Goal: Transaction & Acquisition: Purchase product/service

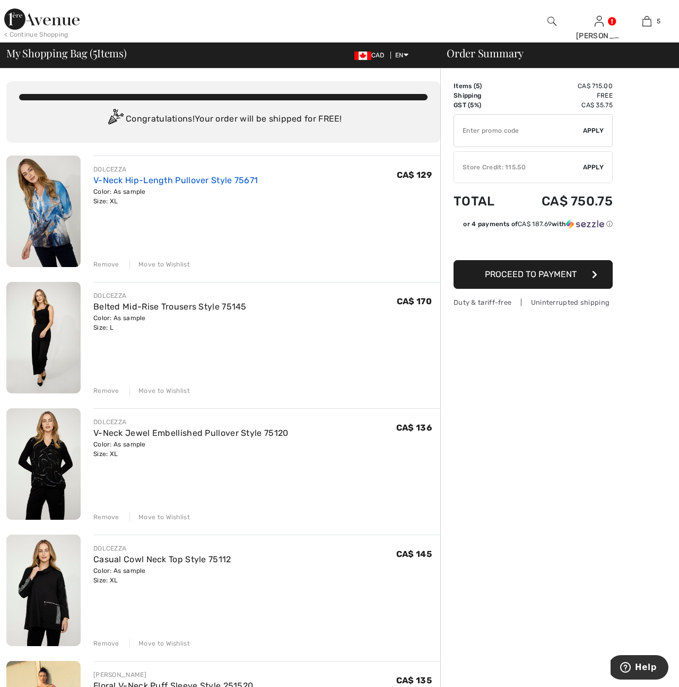
click at [154, 176] on link "V-Neck Hip-Length Pullover Style 75671" at bounding box center [175, 180] width 165 height 10
click at [131, 307] on link "Belted Mid-Rise Trousers Style 75145" at bounding box center [169, 306] width 153 height 10
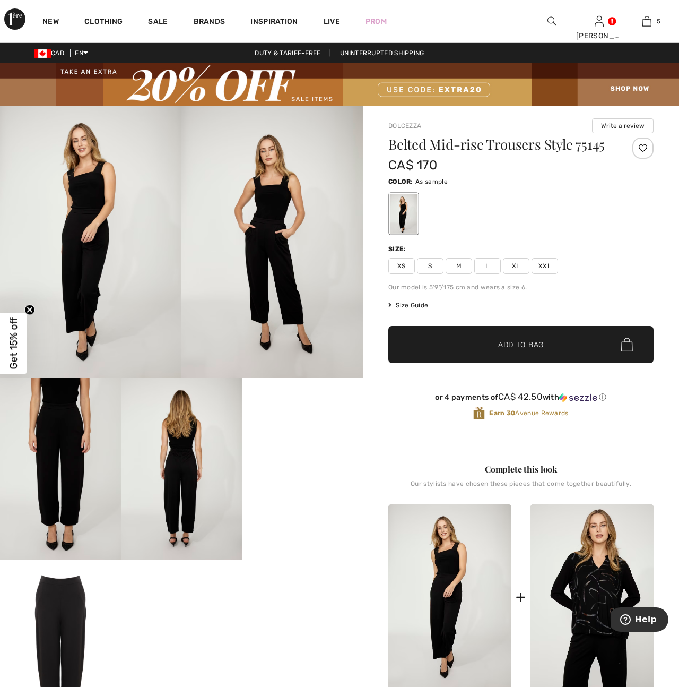
click at [548, 16] on img at bounding box center [552, 21] width 9 height 13
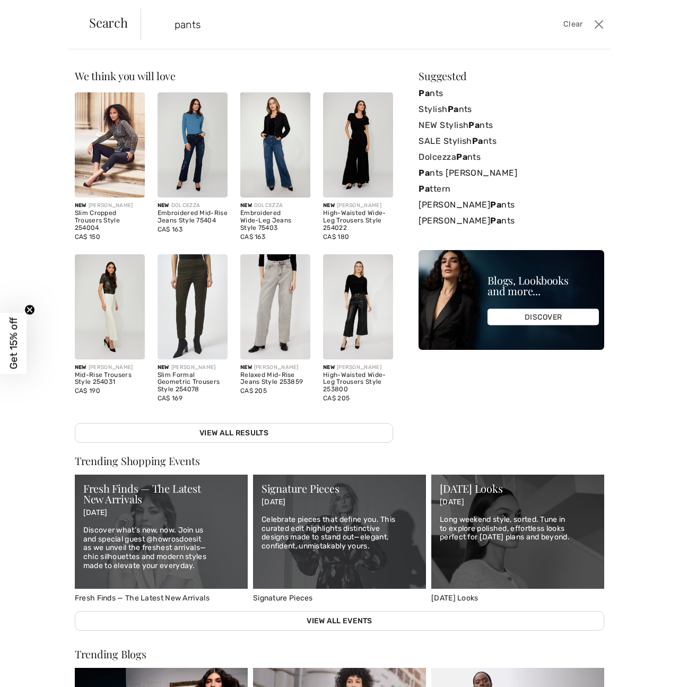
type input "pants"
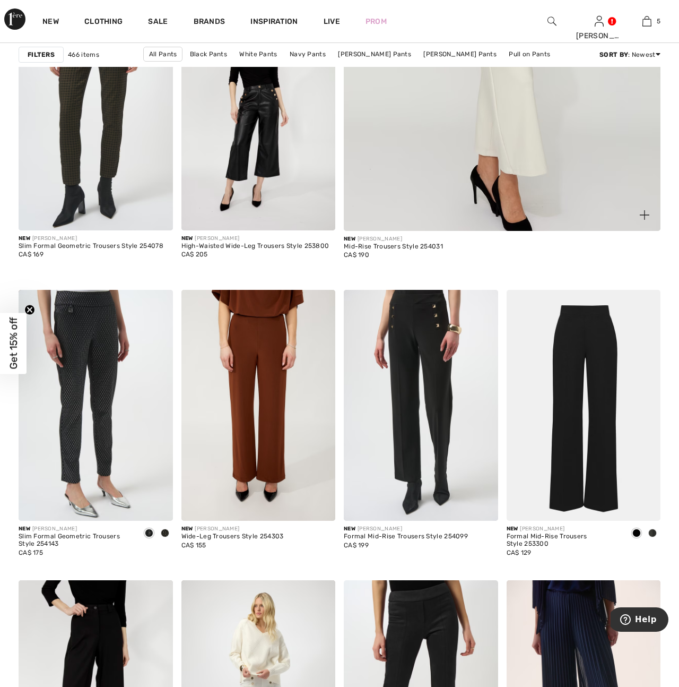
scroll to position [493, 0]
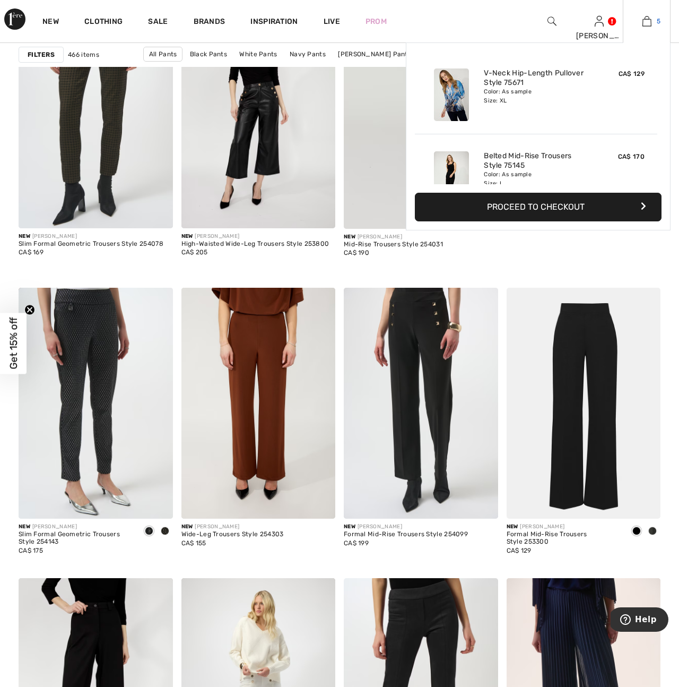
click at [642, 26] on link "5" at bounding box center [647, 21] width 47 height 13
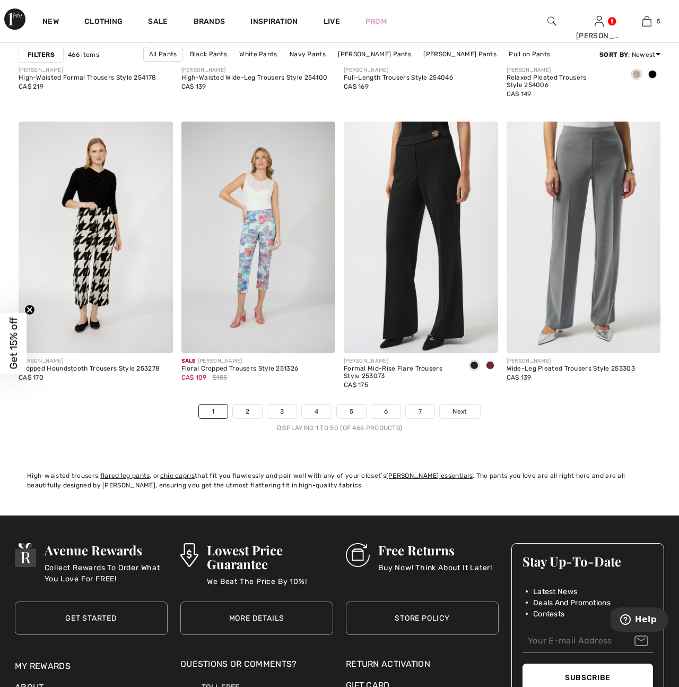
scroll to position [4251, 0]
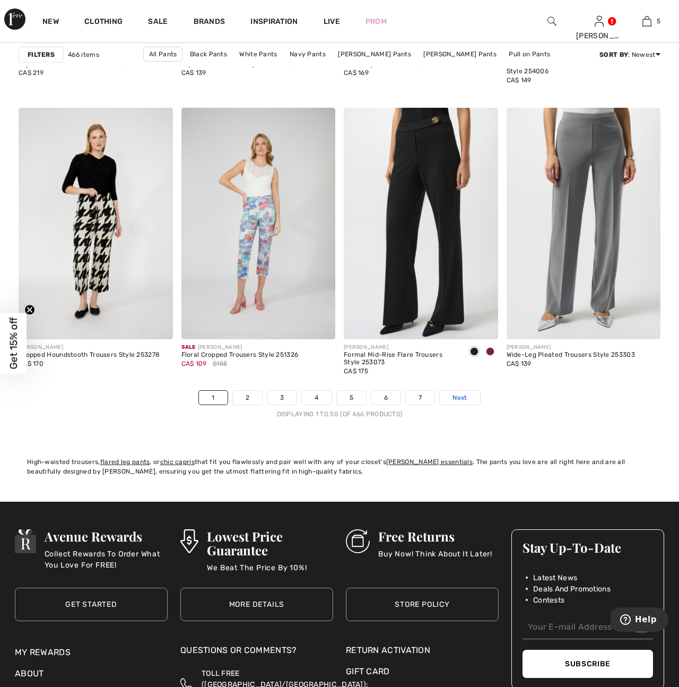
click at [465, 397] on span "Next" at bounding box center [460, 398] width 14 height 10
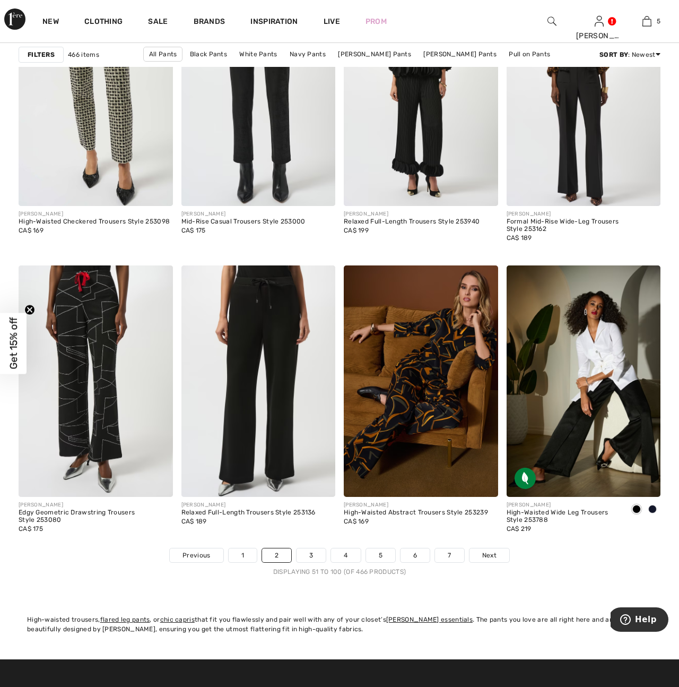
scroll to position [4102, 0]
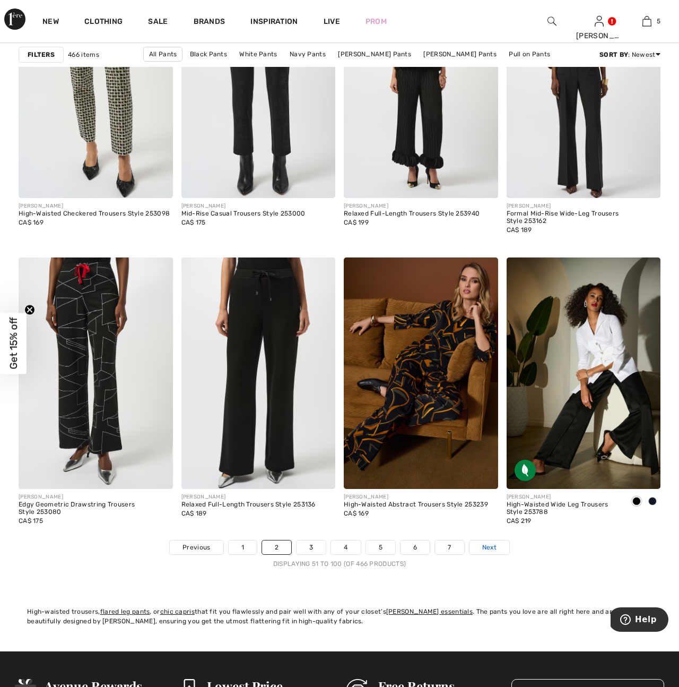
click at [491, 548] on span "Next" at bounding box center [489, 547] width 14 height 10
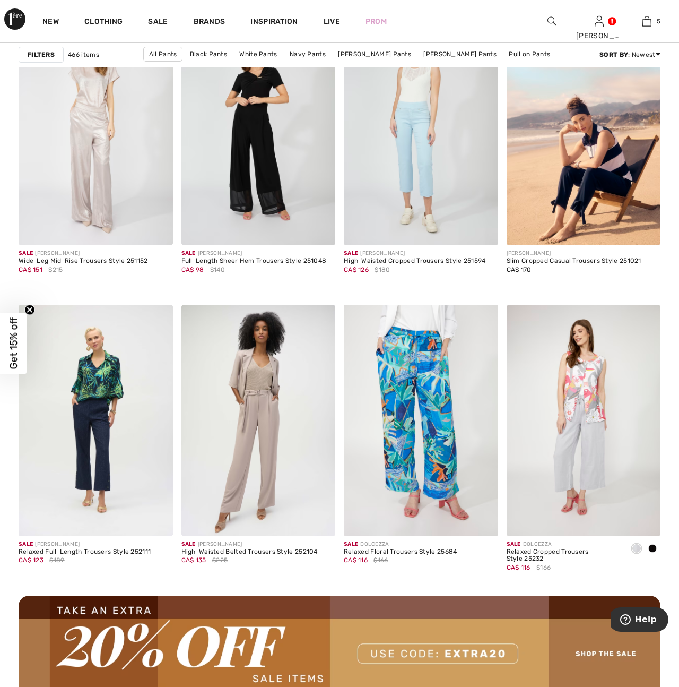
scroll to position [1752, 0]
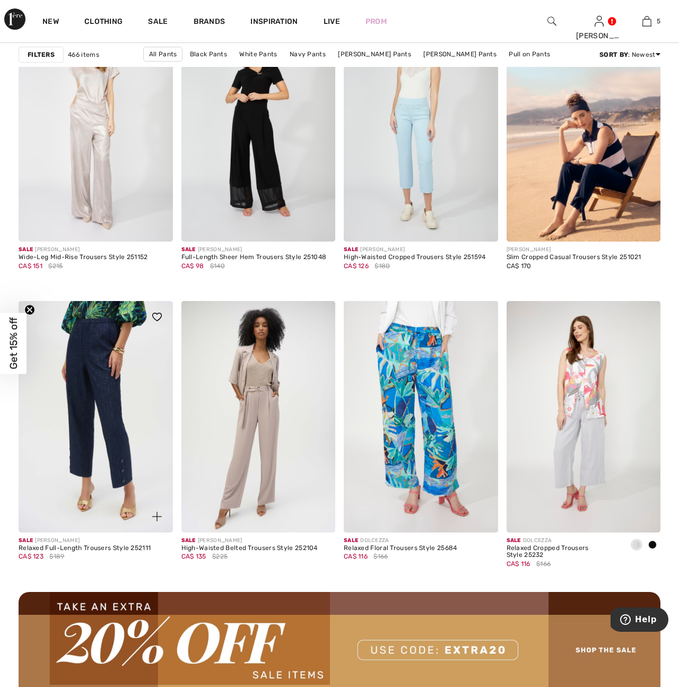
click at [109, 462] on img at bounding box center [96, 416] width 154 height 231
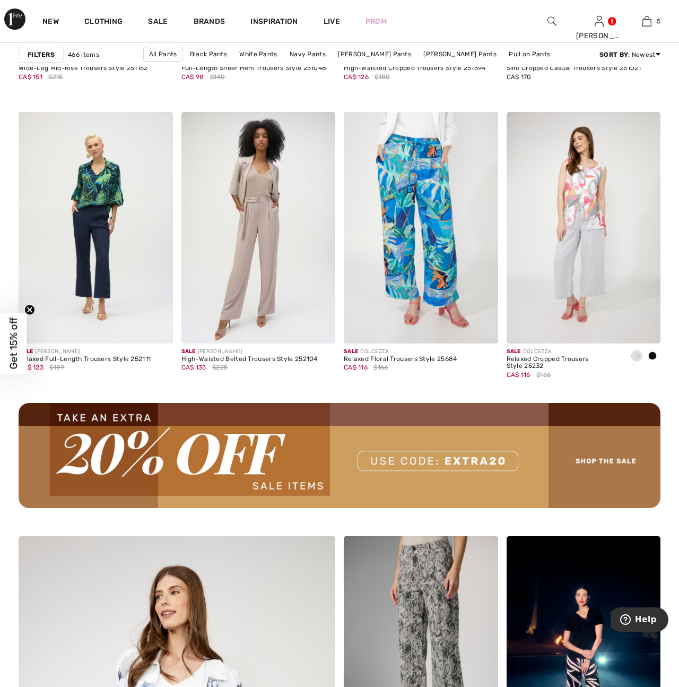
scroll to position [1957, 0]
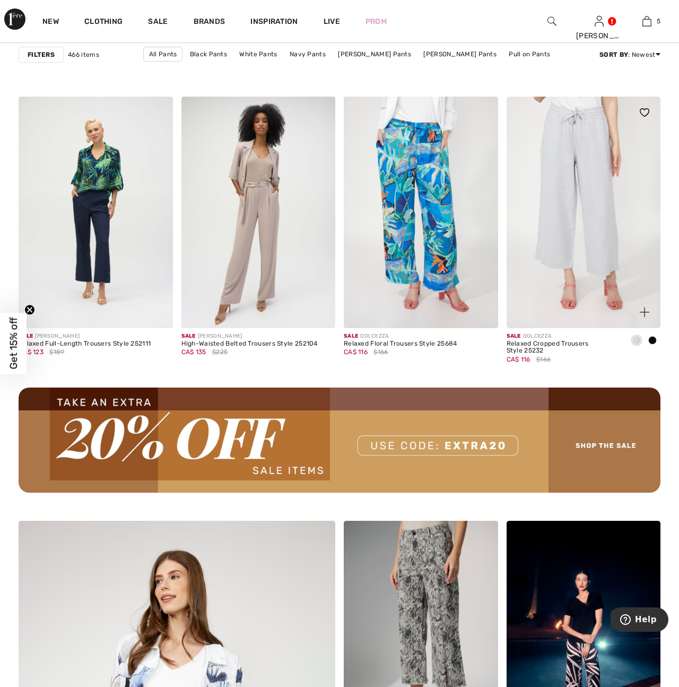
click at [586, 248] on img at bounding box center [584, 212] width 154 height 231
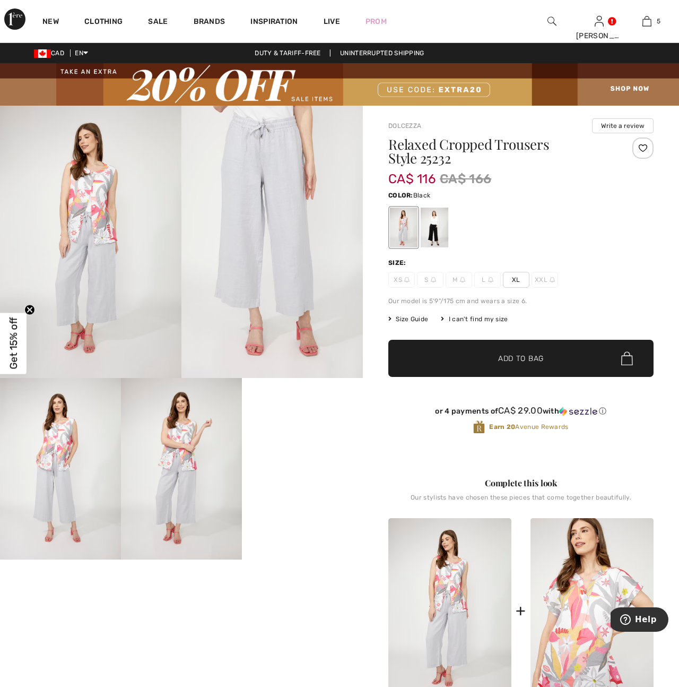
click at [432, 231] on div at bounding box center [435, 227] width 28 height 40
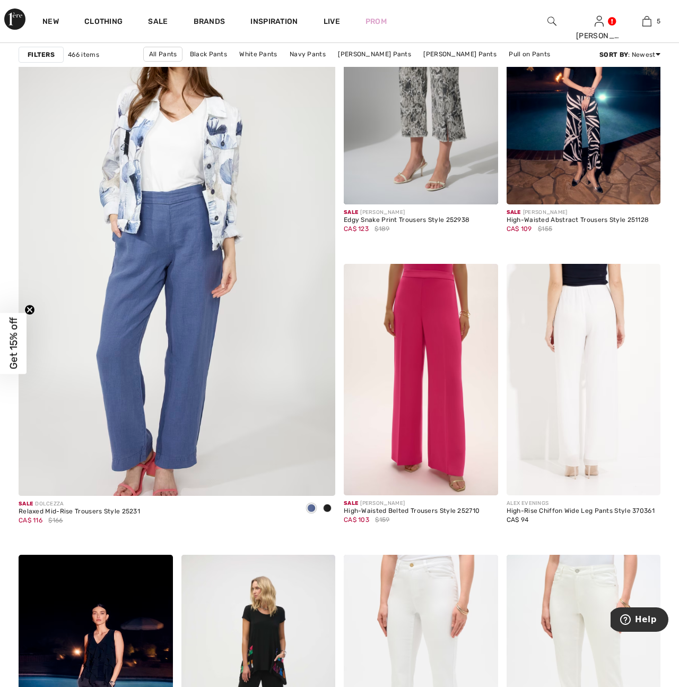
scroll to position [2505, 0]
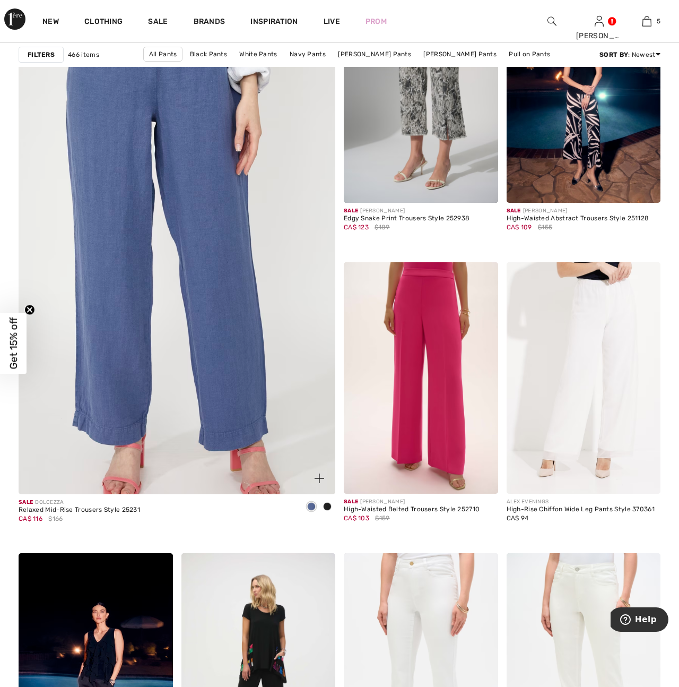
click at [220, 353] on img at bounding box center [177, 257] width 380 height 570
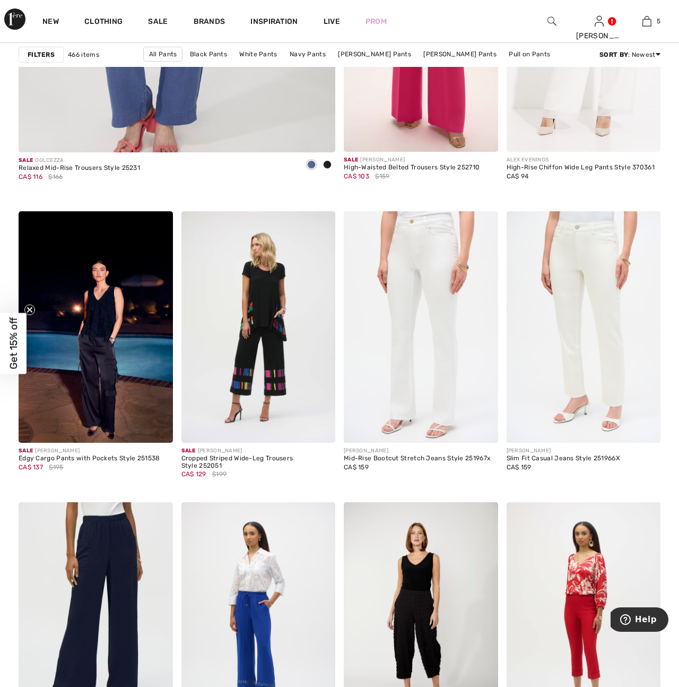
scroll to position [2848, 0]
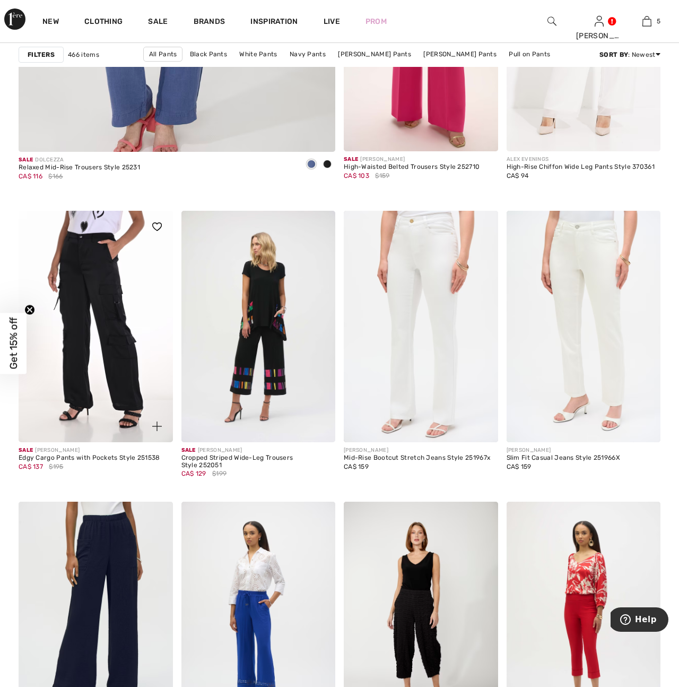
click at [127, 371] on img at bounding box center [96, 326] width 154 height 231
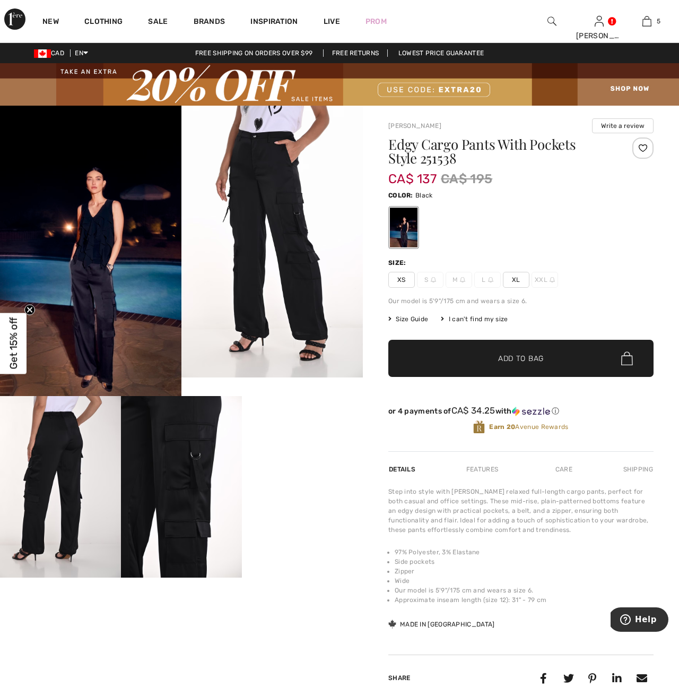
click at [183, 506] on img at bounding box center [181, 486] width 121 height 181
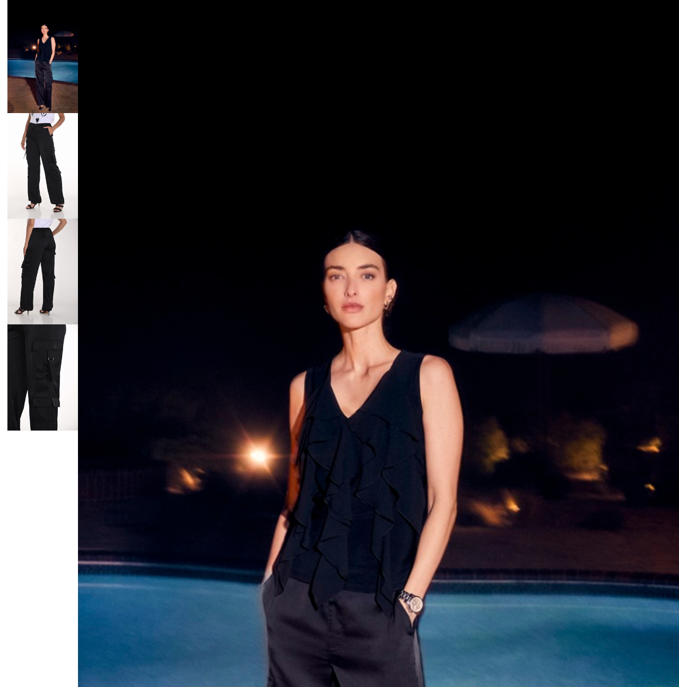
click at [36, 250] on img at bounding box center [42, 272] width 71 height 106
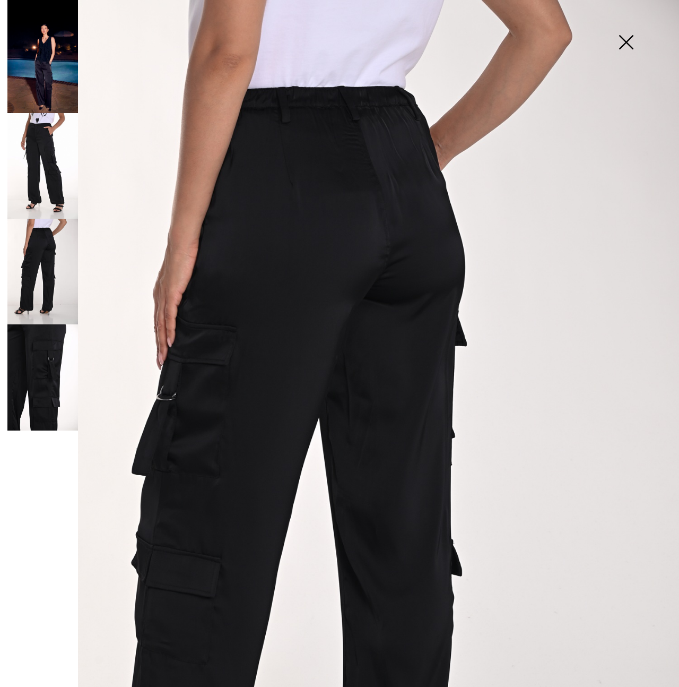
click at [629, 45] on img at bounding box center [626, 43] width 53 height 55
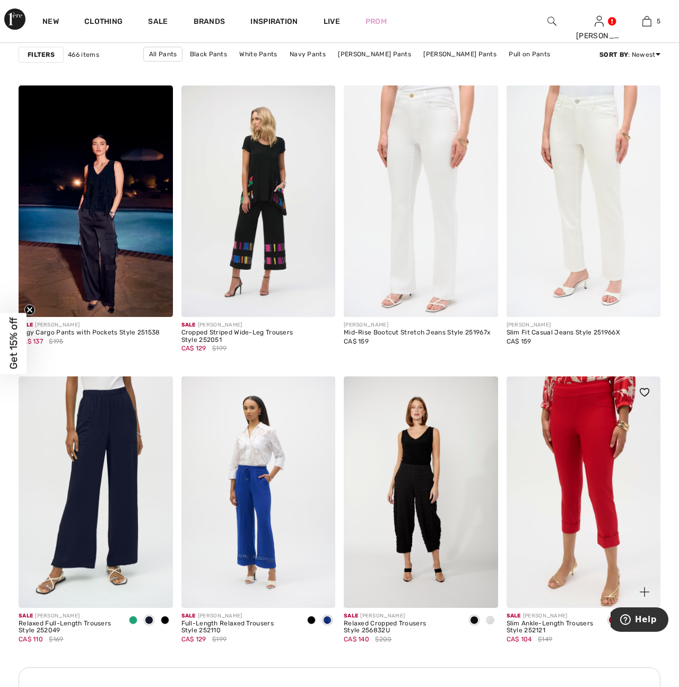
scroll to position [2974, 0]
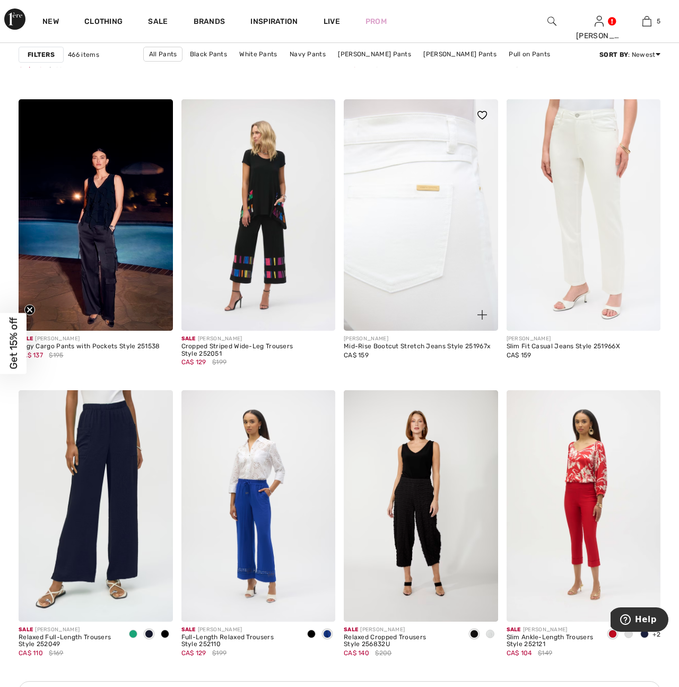
click at [445, 257] on img at bounding box center [421, 214] width 154 height 231
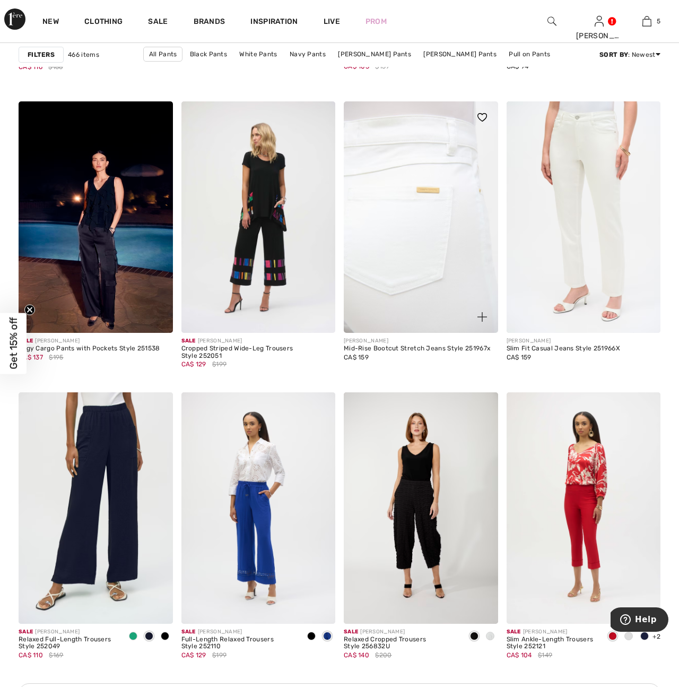
scroll to position [2959, 0]
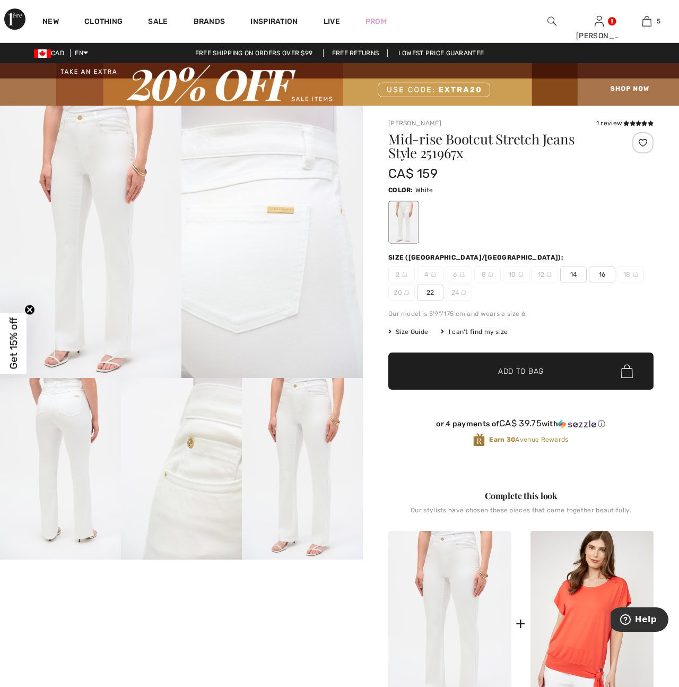
click at [553, 24] on img at bounding box center [552, 21] width 9 height 13
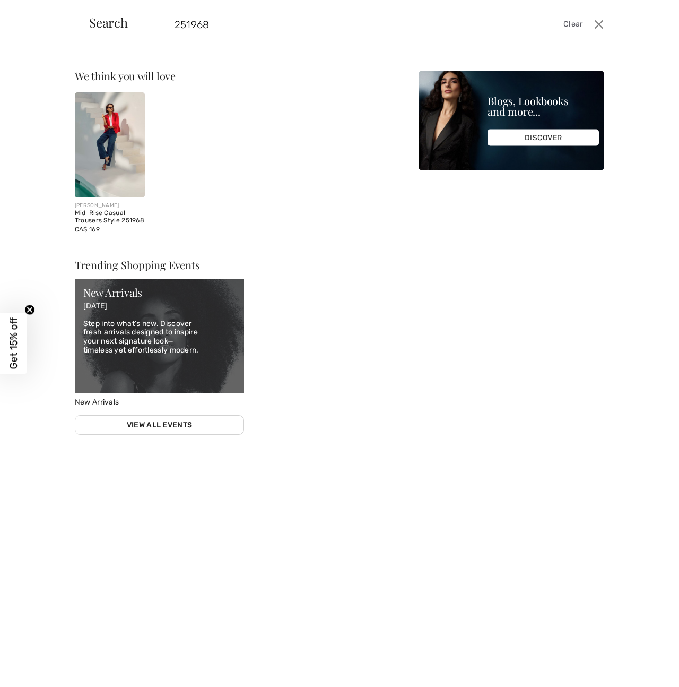
type input "251968"
click at [88, 222] on div "Mid-Rise Casual Trousers Style 251968" at bounding box center [110, 217] width 70 height 15
click at [119, 172] on img at bounding box center [110, 144] width 70 height 105
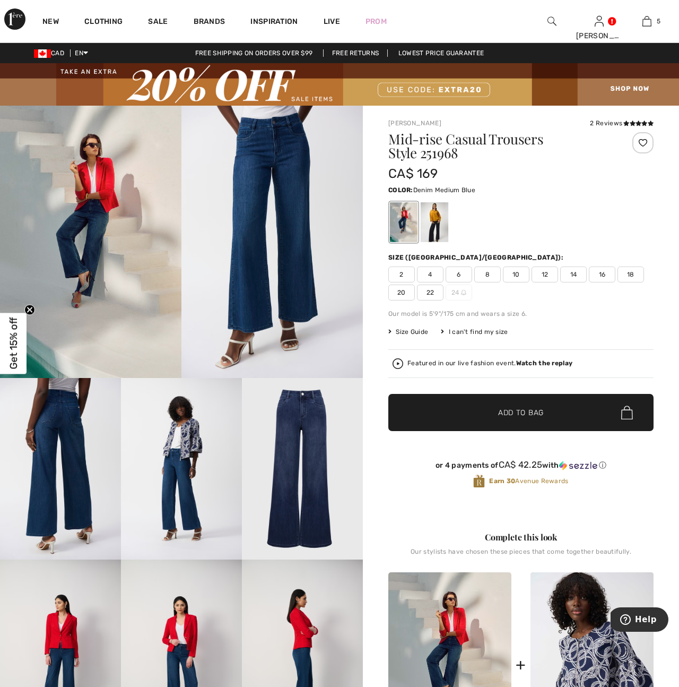
click at [548, 274] on span "12" at bounding box center [545, 274] width 27 height 16
click at [516, 408] on span "Add to Bag" at bounding box center [521, 412] width 46 height 11
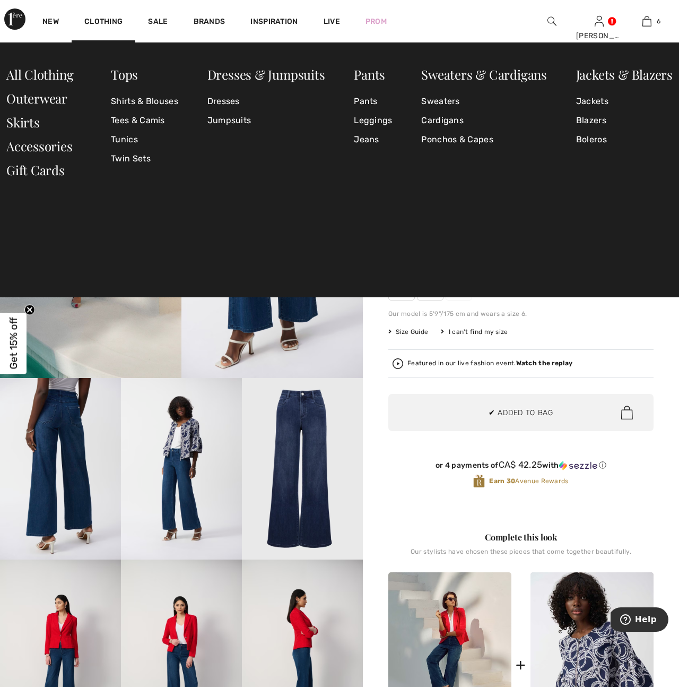
scroll to position [364, 0]
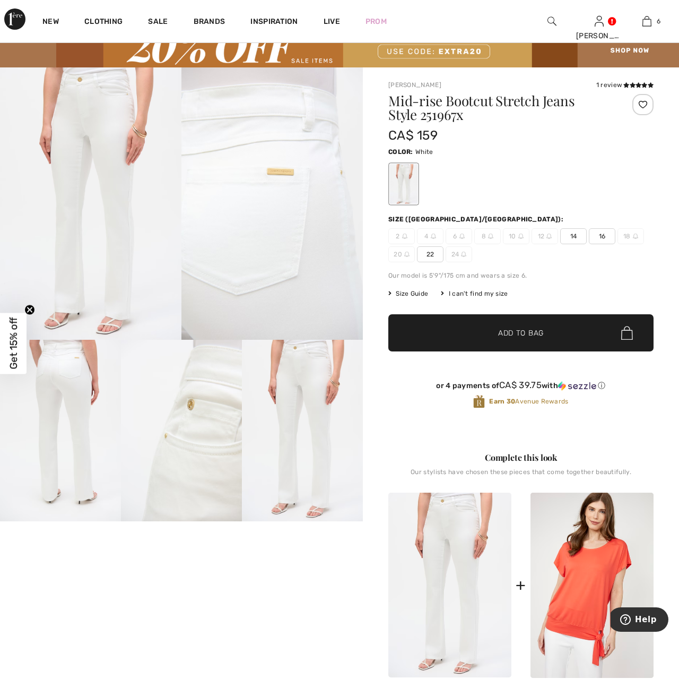
scroll to position [30, 0]
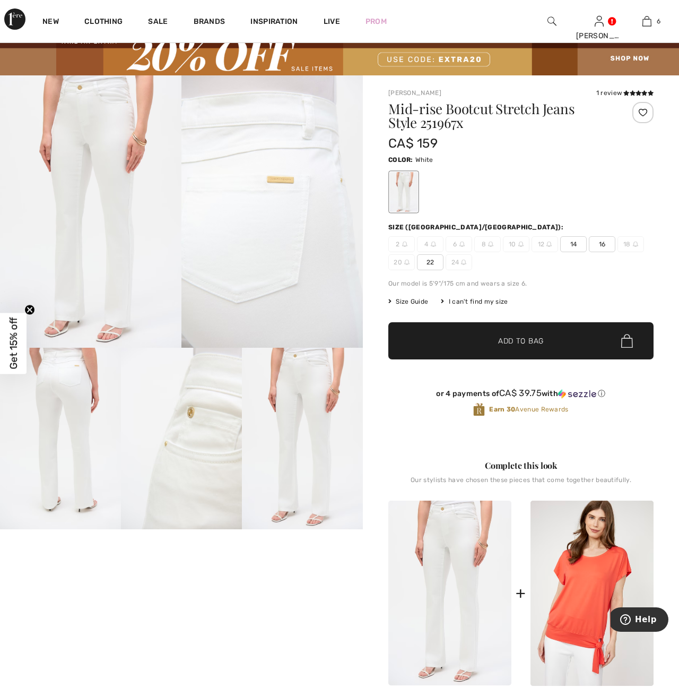
click at [579, 246] on span "14" at bounding box center [573, 244] width 27 height 16
click at [531, 339] on span "Add to Bag" at bounding box center [521, 340] width 46 height 11
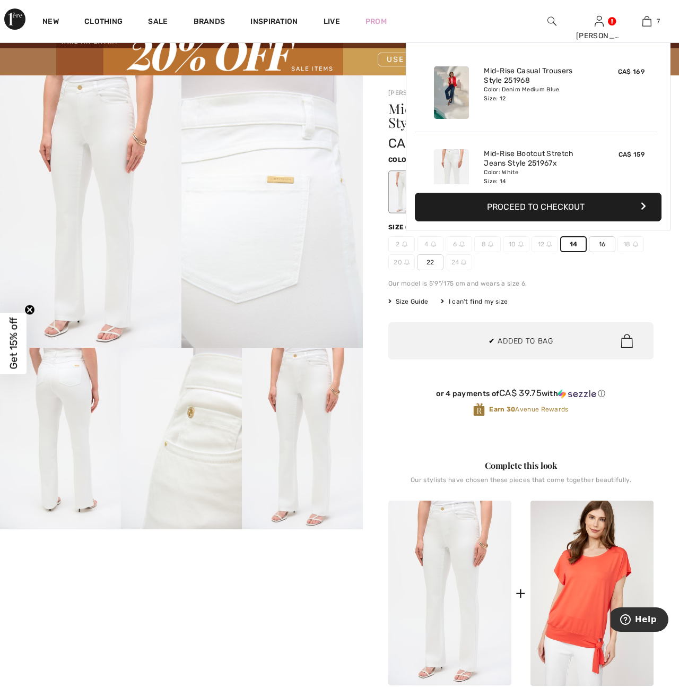
scroll to position [447, 0]
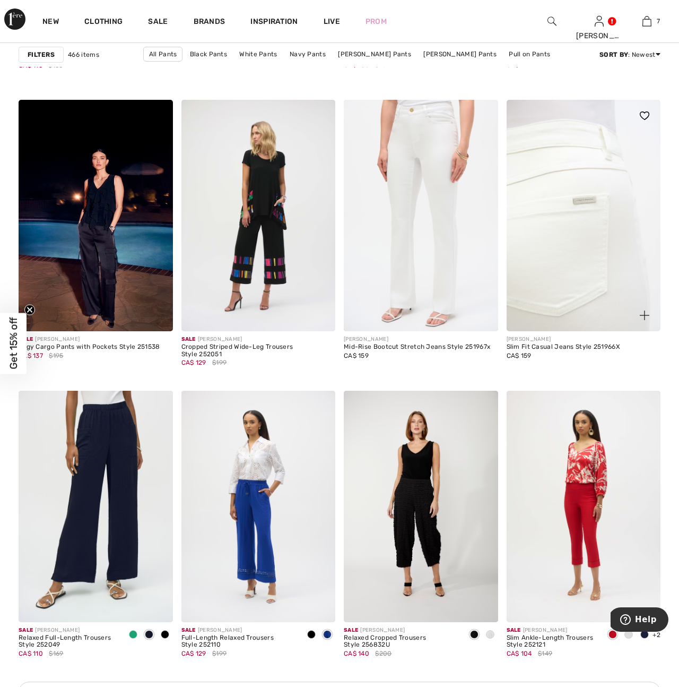
click at [589, 272] on img at bounding box center [584, 215] width 154 height 231
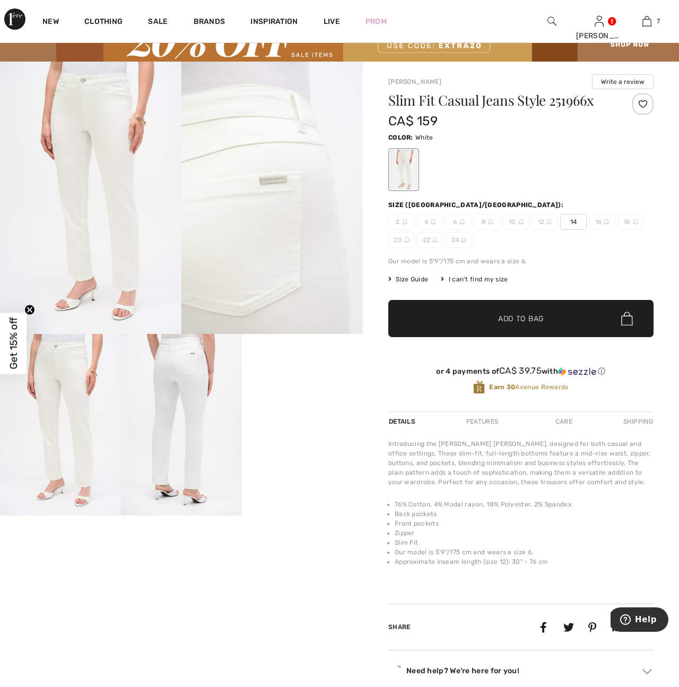
scroll to position [47, 0]
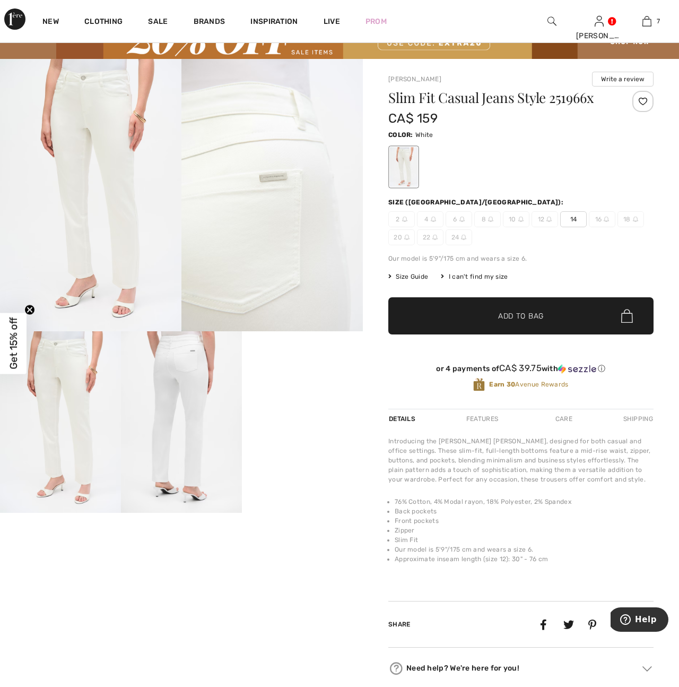
click at [188, 456] on img at bounding box center [181, 421] width 121 height 181
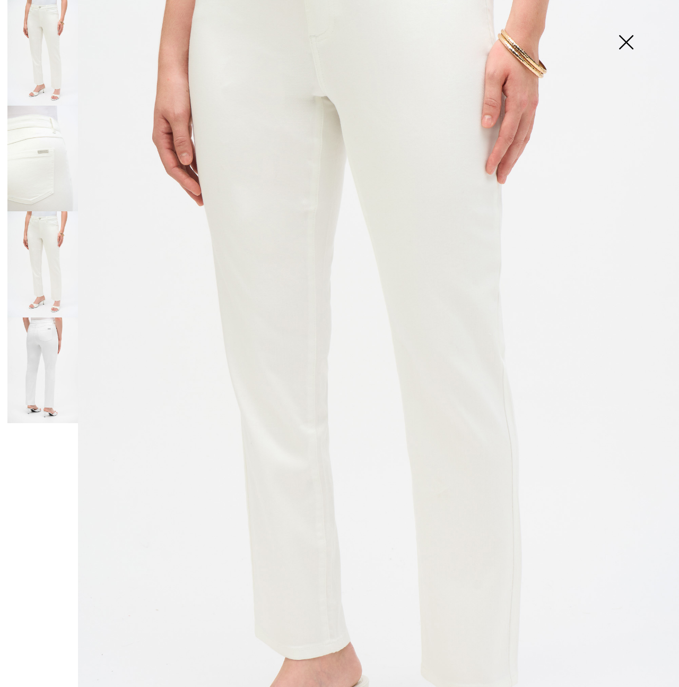
scroll to position [0, 0]
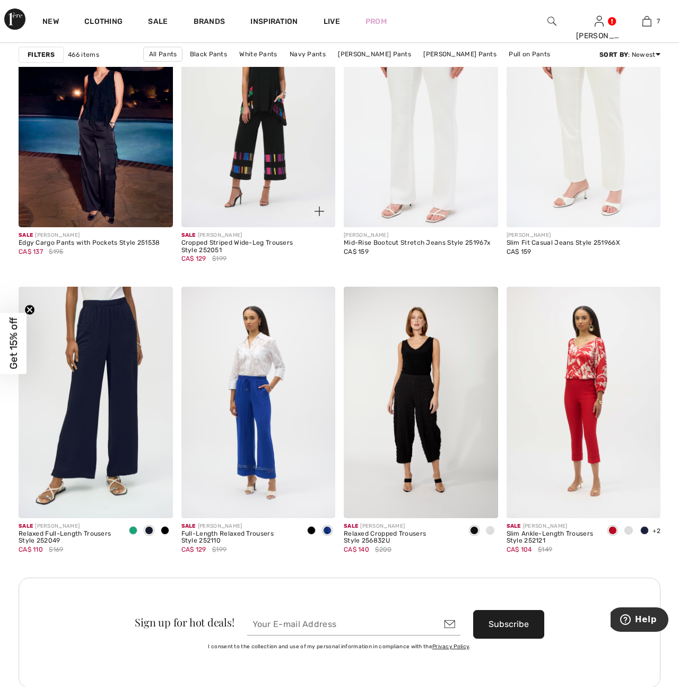
scroll to position [3066, 0]
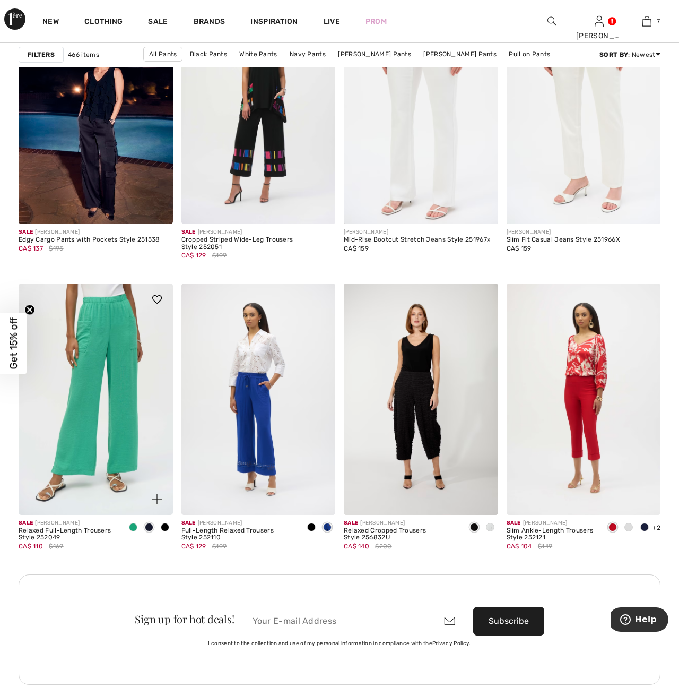
click at [106, 399] on img at bounding box center [96, 398] width 154 height 231
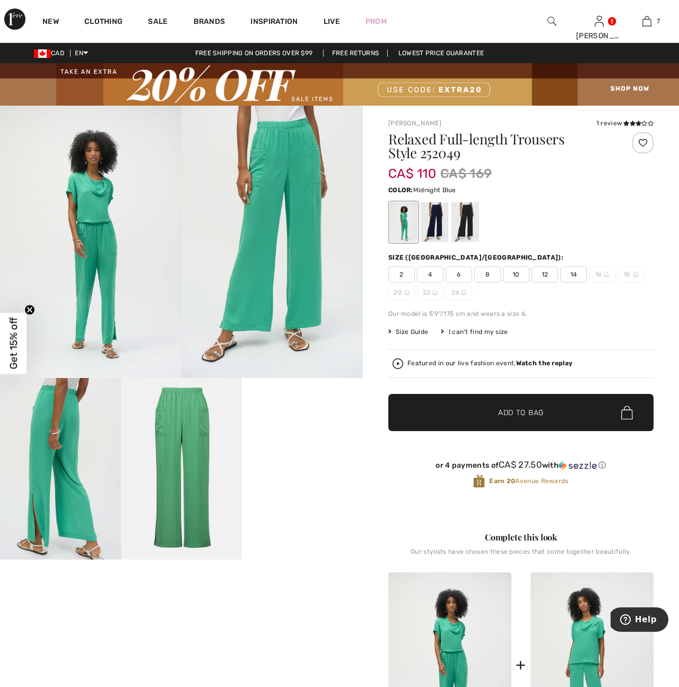
click at [432, 220] on div at bounding box center [435, 222] width 28 height 40
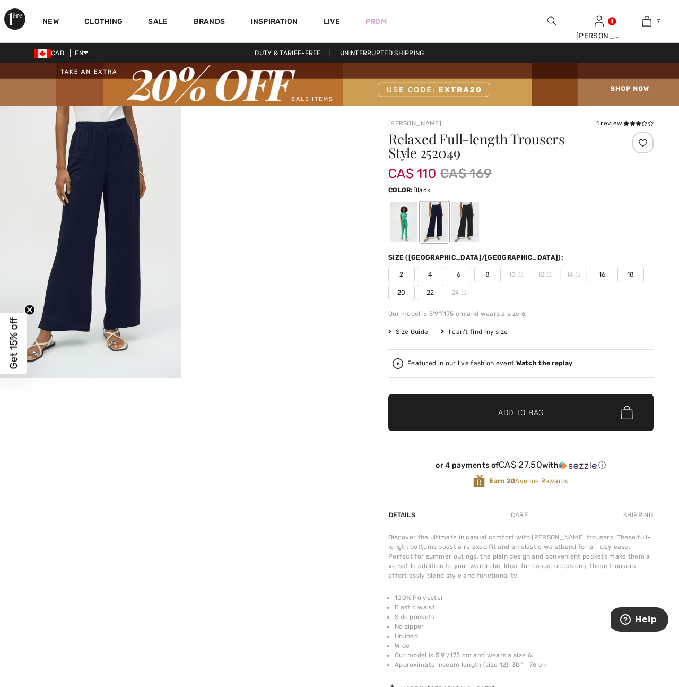
click at [469, 221] on div at bounding box center [466, 222] width 28 height 40
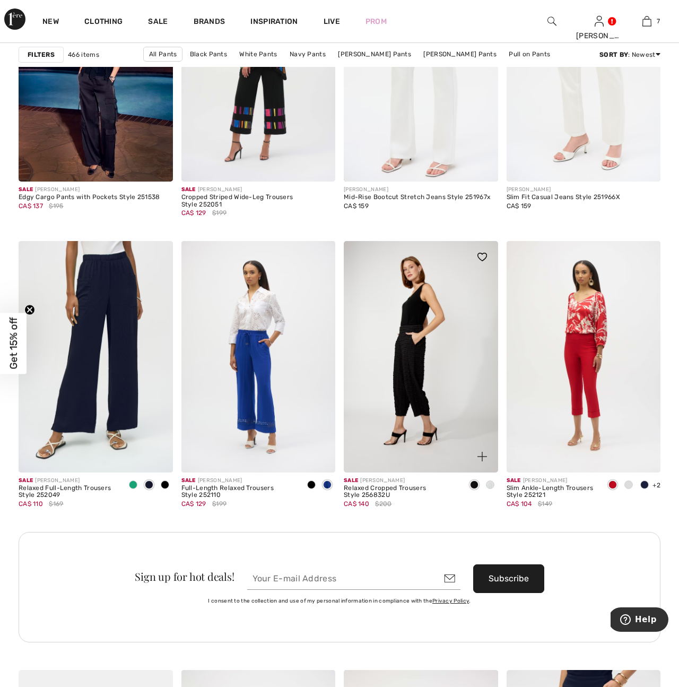
scroll to position [3109, 0]
click at [437, 399] on img at bounding box center [421, 355] width 154 height 231
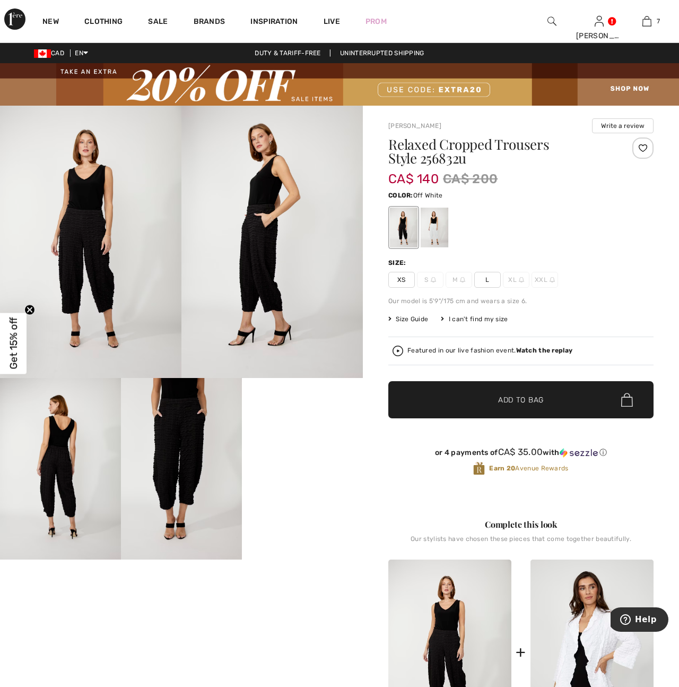
click at [437, 228] on div at bounding box center [435, 227] width 28 height 40
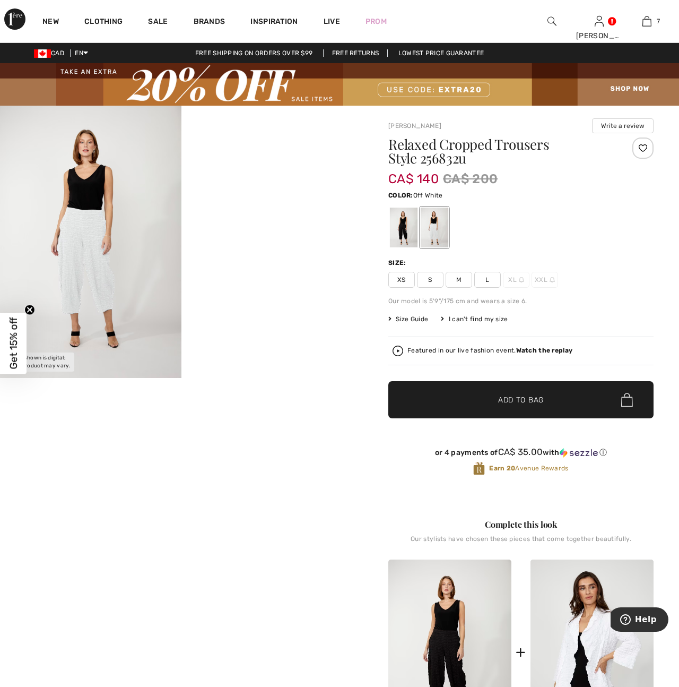
click at [101, 301] on img at bounding box center [90, 242] width 181 height 272
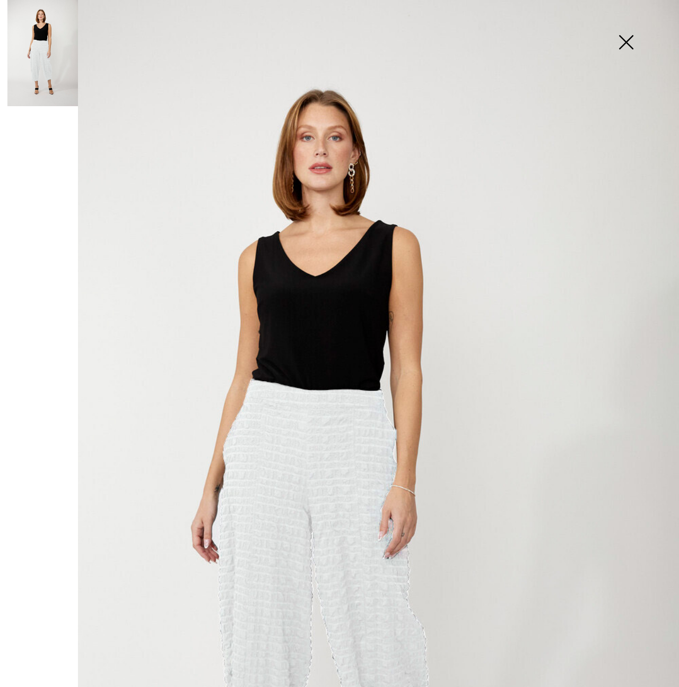
click at [631, 41] on img at bounding box center [626, 43] width 53 height 55
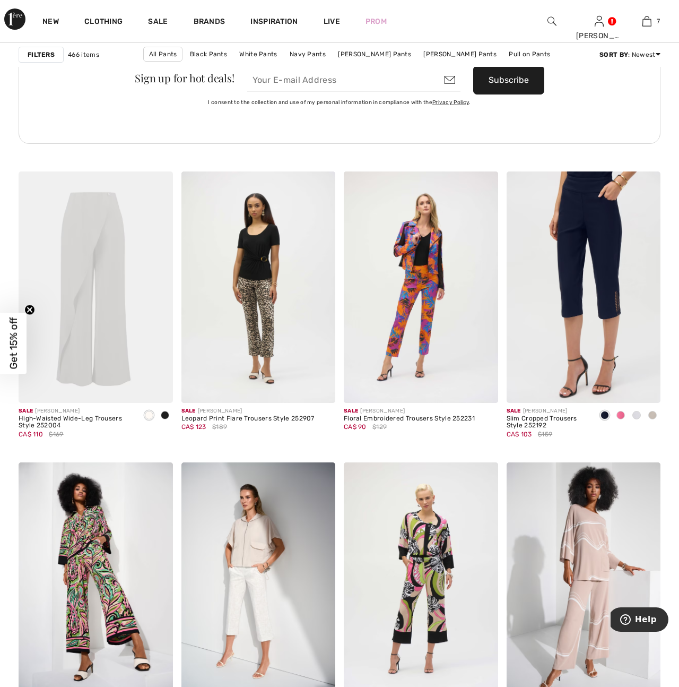
scroll to position [3608, 0]
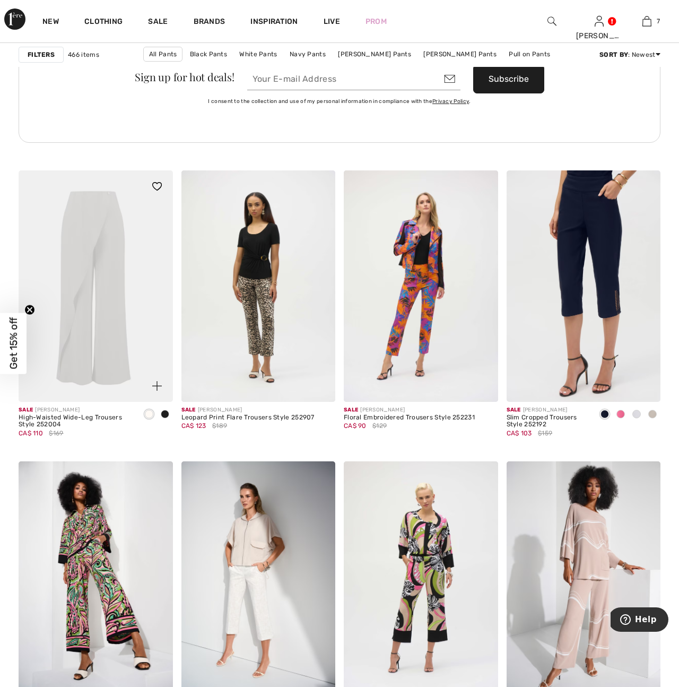
click at [120, 341] on img at bounding box center [96, 285] width 154 height 231
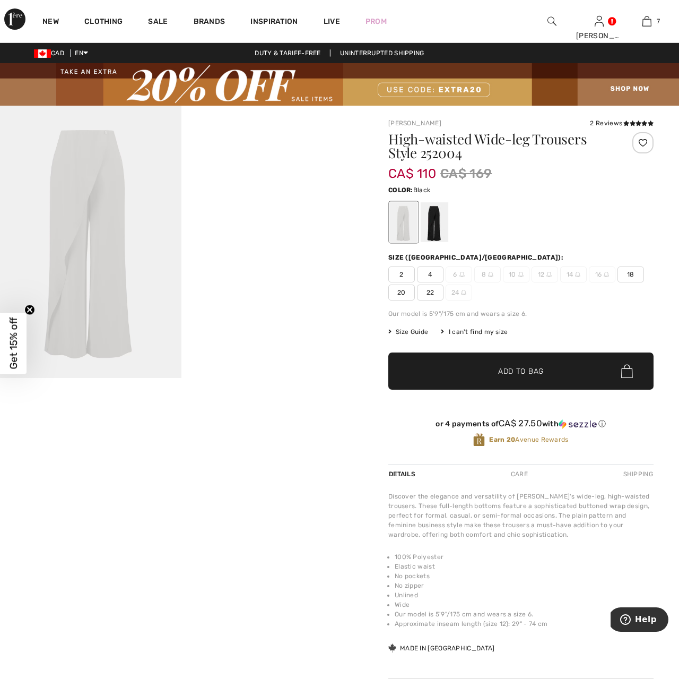
click at [434, 232] on div at bounding box center [435, 222] width 28 height 40
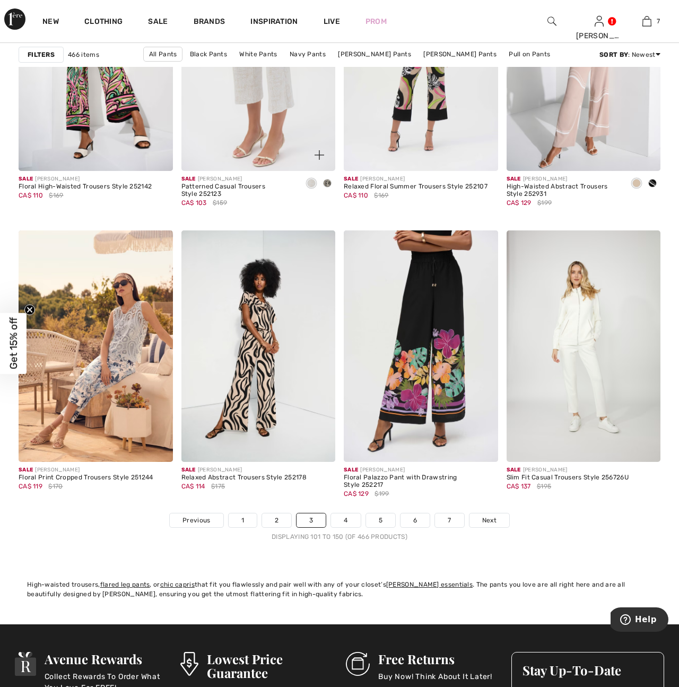
scroll to position [4136, 0]
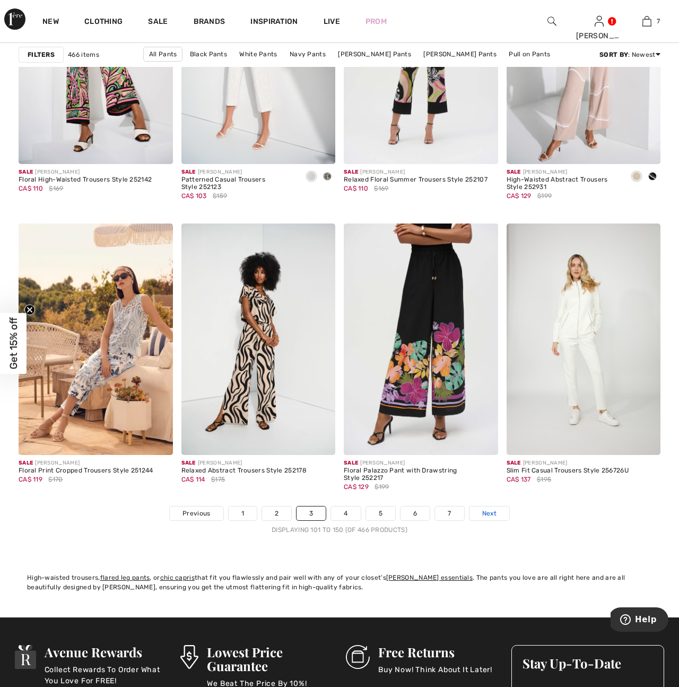
click at [488, 514] on span "Next" at bounding box center [489, 513] width 14 height 10
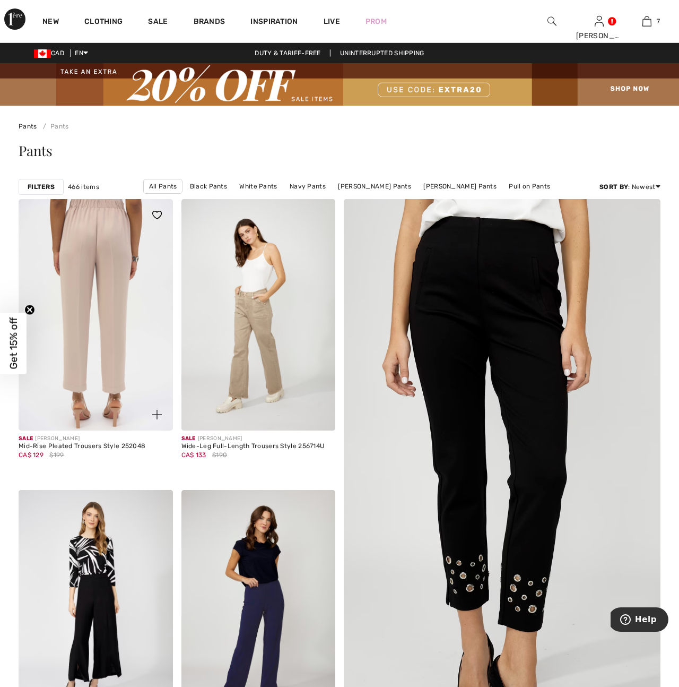
click at [105, 375] on img at bounding box center [96, 314] width 154 height 231
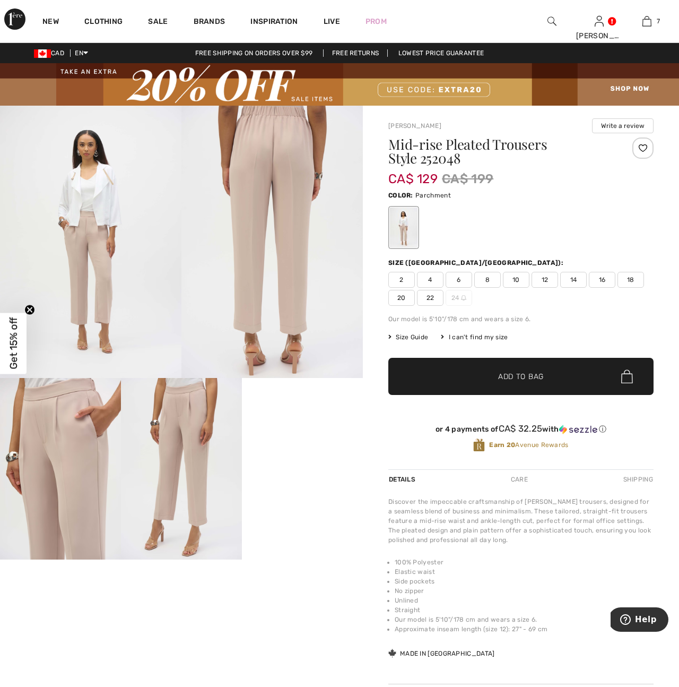
click at [201, 485] on img at bounding box center [181, 468] width 121 height 181
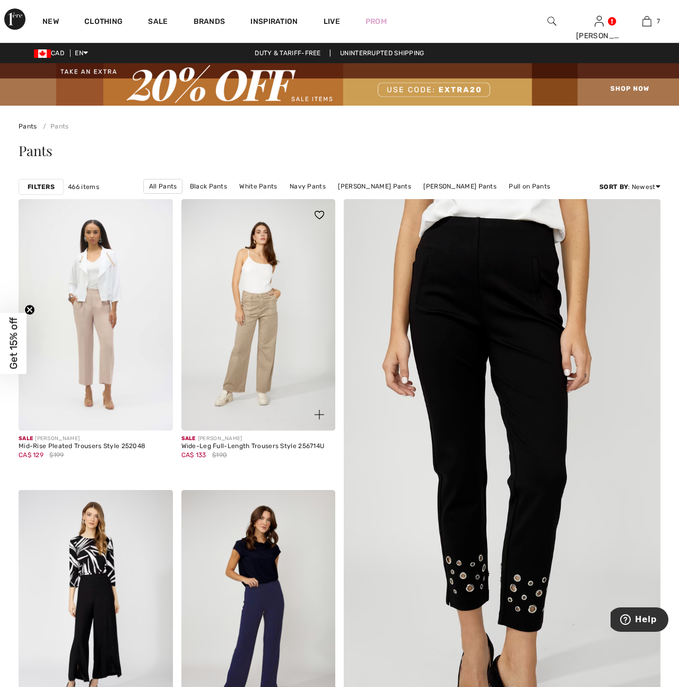
click at [244, 380] on img at bounding box center [258, 314] width 154 height 231
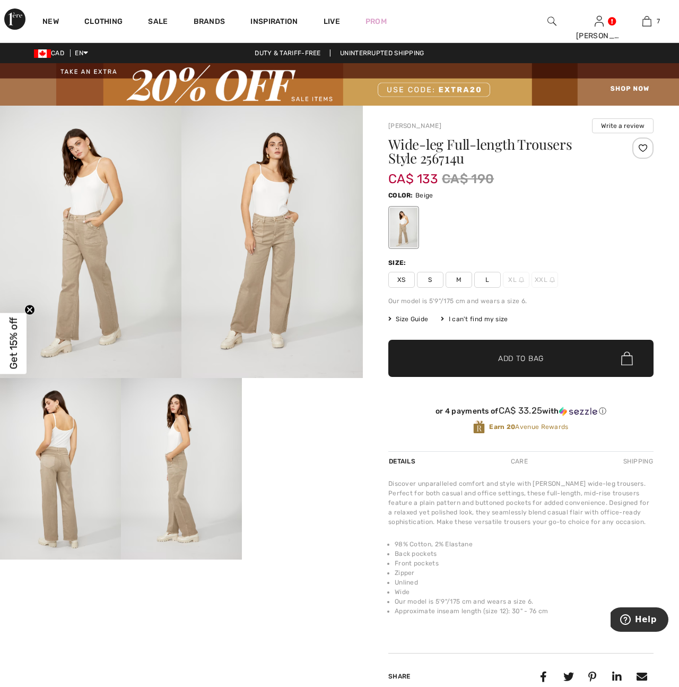
click at [173, 504] on img at bounding box center [181, 468] width 121 height 181
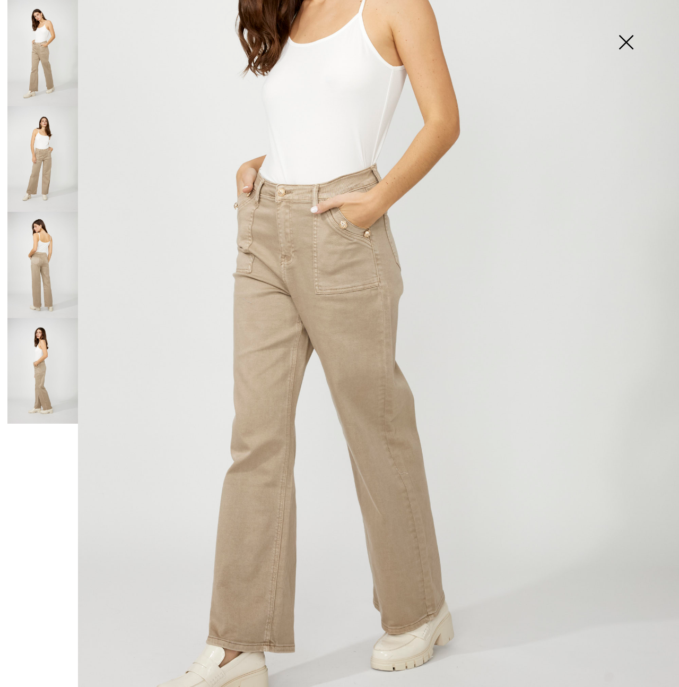
scroll to position [332, 0]
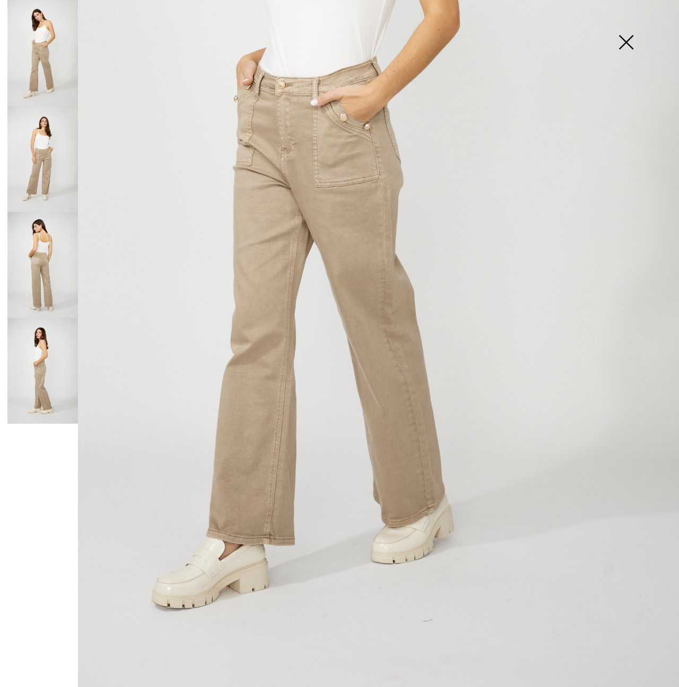
click at [632, 48] on img at bounding box center [626, 43] width 53 height 55
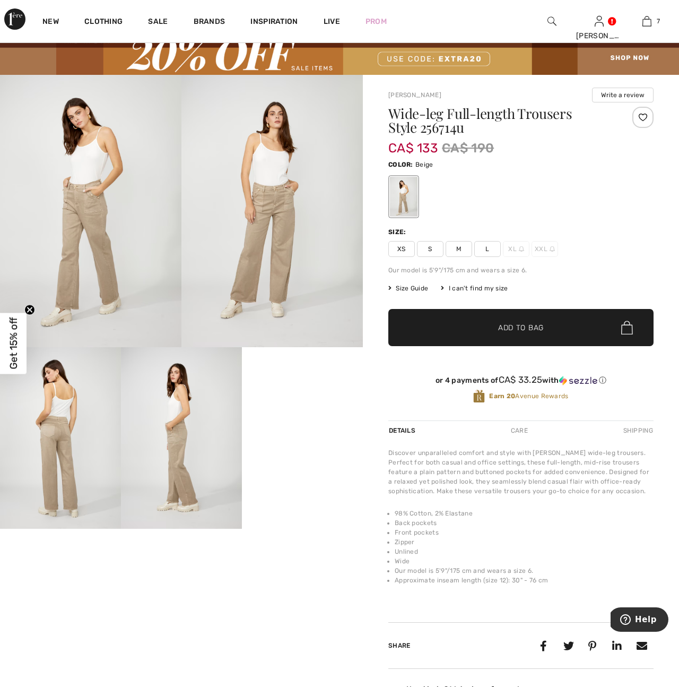
scroll to position [31, 0]
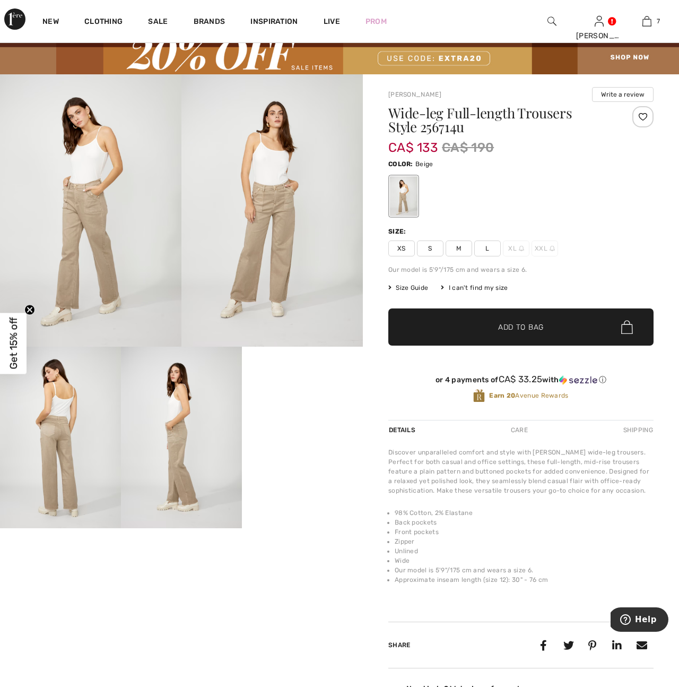
click at [191, 478] on img at bounding box center [181, 437] width 121 height 181
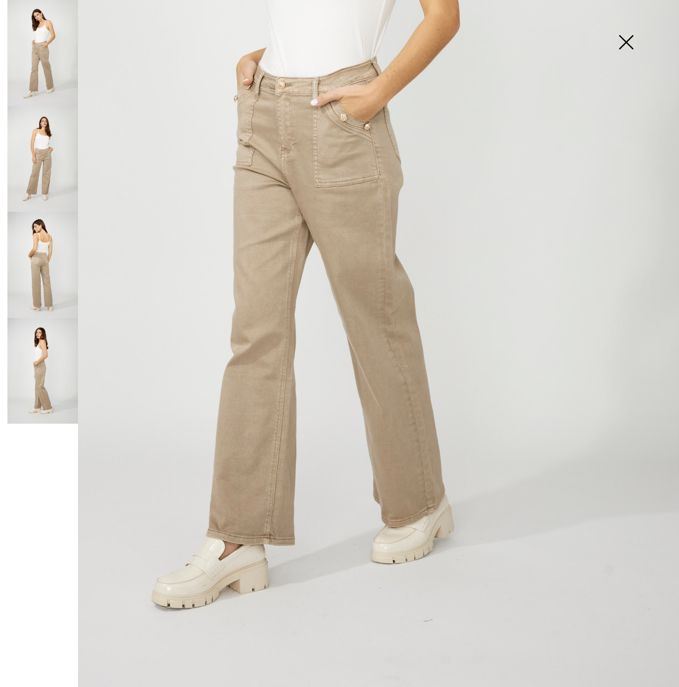
click at [43, 278] on img at bounding box center [42, 265] width 71 height 106
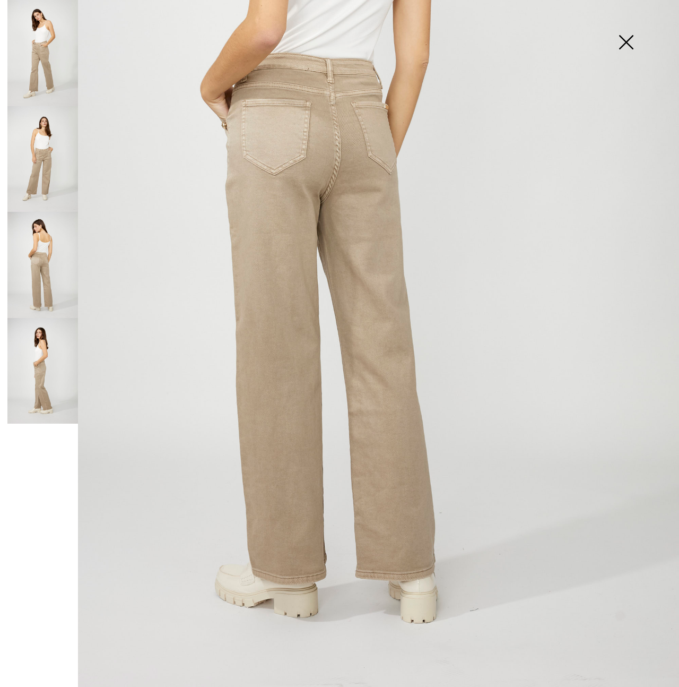
click at [25, 166] on img at bounding box center [42, 159] width 71 height 106
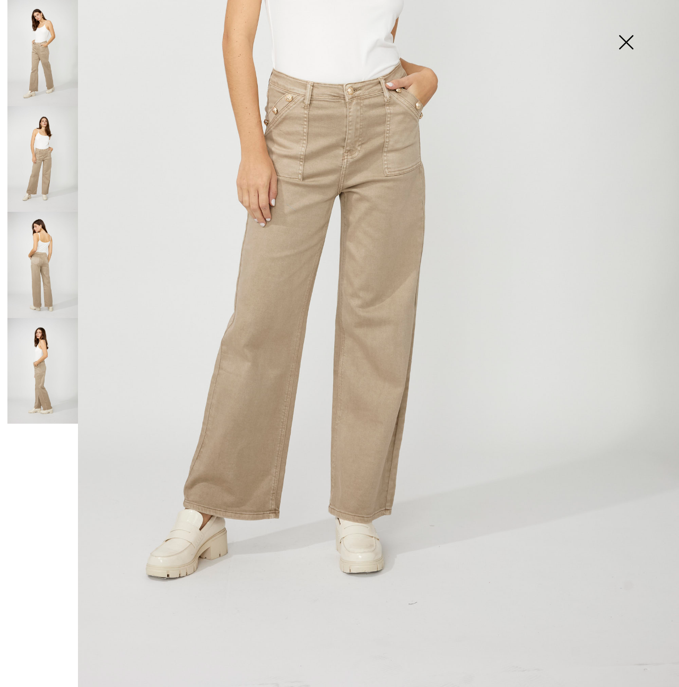
click at [630, 42] on img at bounding box center [626, 43] width 53 height 55
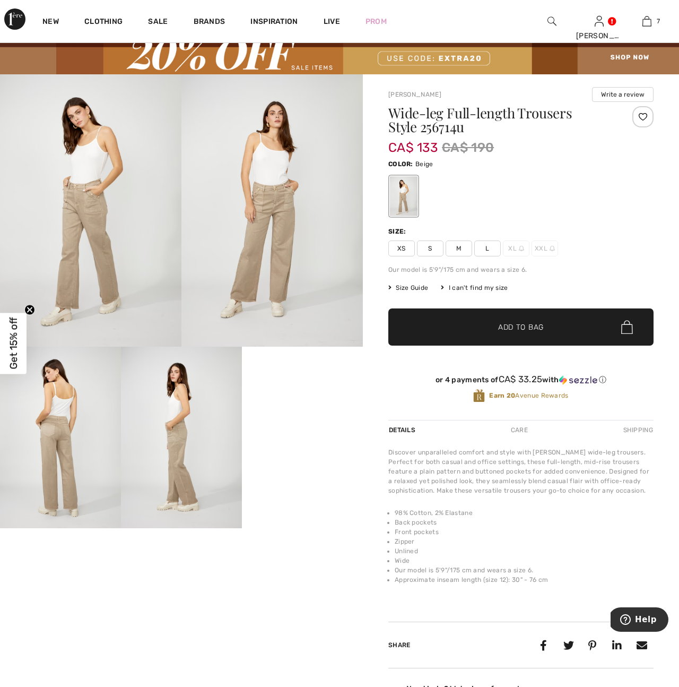
click at [486, 249] on span "L" at bounding box center [487, 248] width 27 height 16
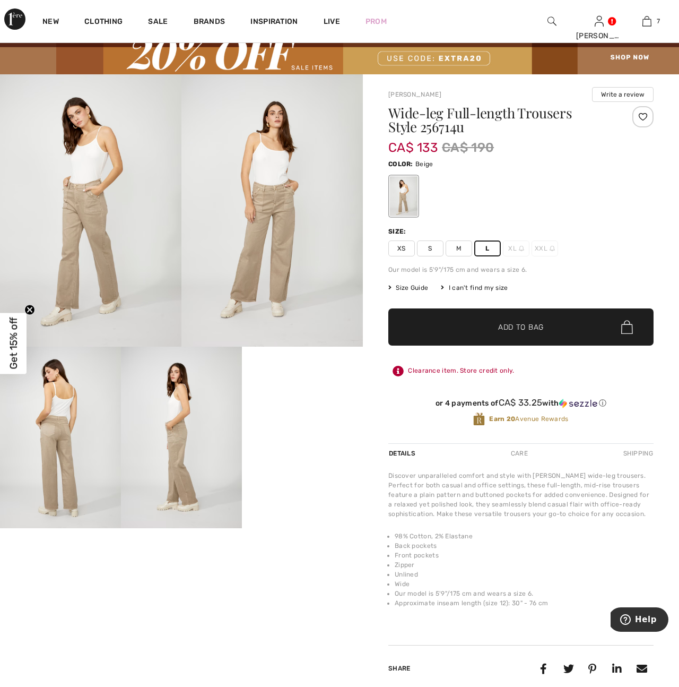
click at [498, 323] on span "Add to Bag" at bounding box center [521, 327] width 46 height 11
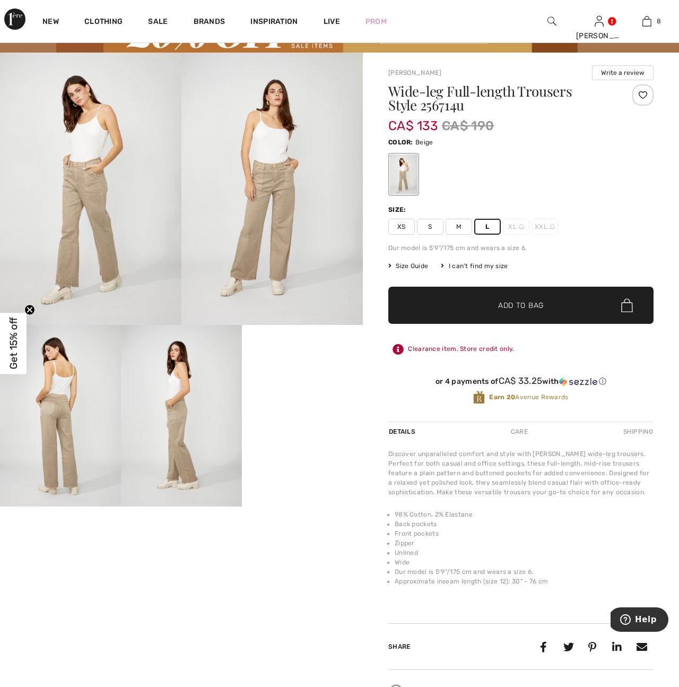
scroll to position [0, 0]
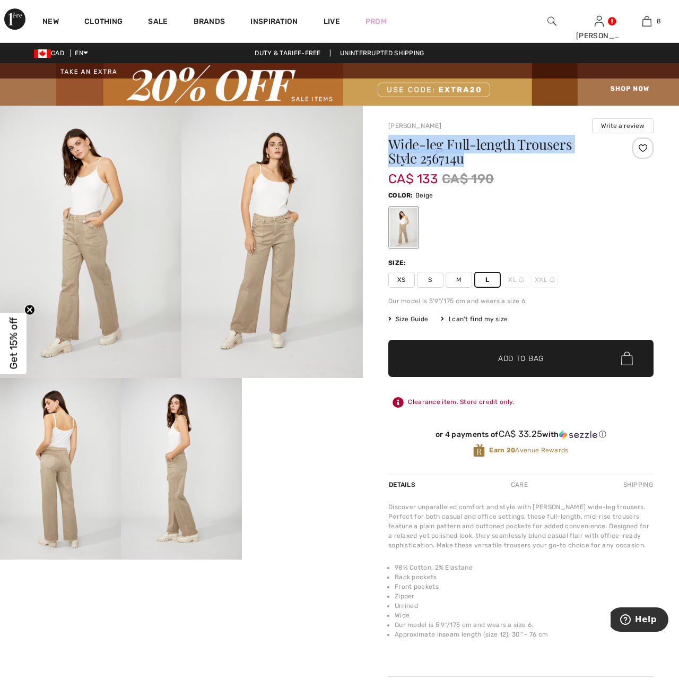
drag, startPoint x: 391, startPoint y: 141, endPoint x: 478, endPoint y: 154, distance: 88.1
click at [478, 155] on h1 "Wide-leg Full-length Trousers Style 256714u" at bounding box center [498, 151] width 221 height 28
copy h1 "Wide-leg Full-length Trousers Style 256714u"
click at [508, 360] on span "Add to Bag" at bounding box center [521, 358] width 46 height 11
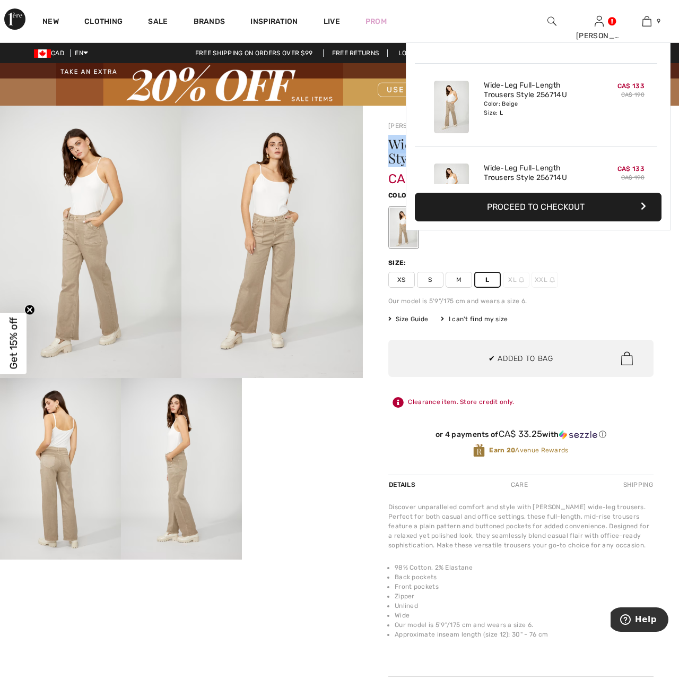
scroll to position [612, 0]
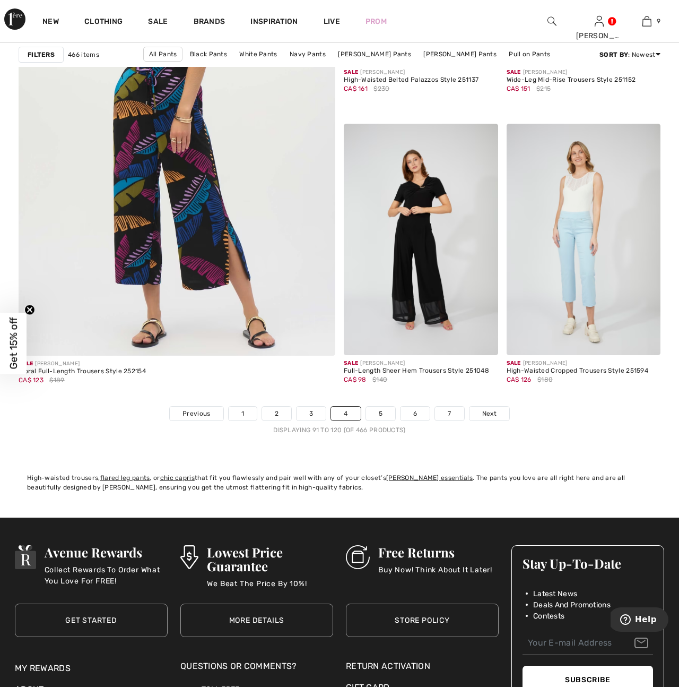
scroll to position [2674, 0]
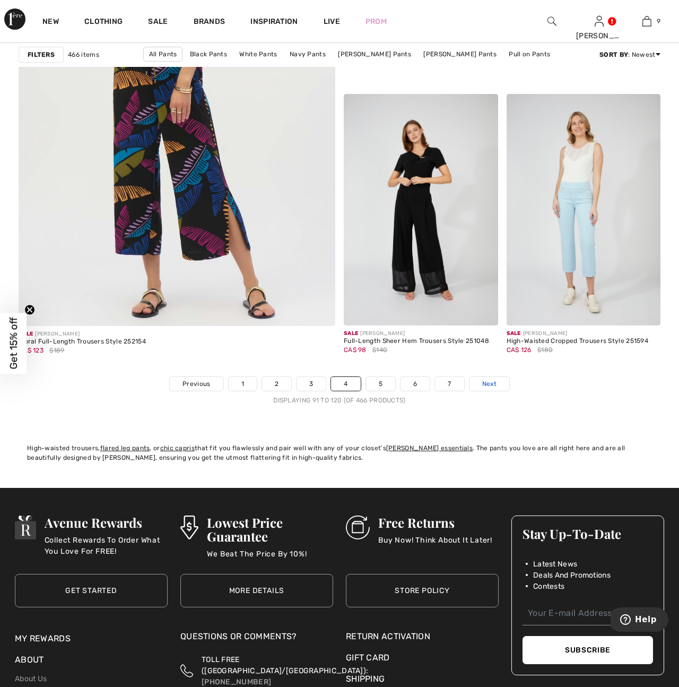
click at [497, 384] on link "Next" at bounding box center [490, 384] width 40 height 14
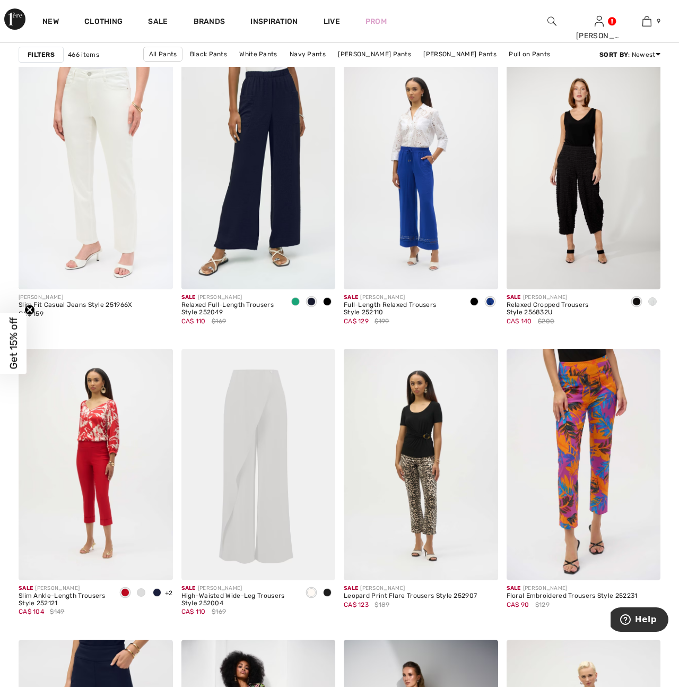
scroll to position [1414, 0]
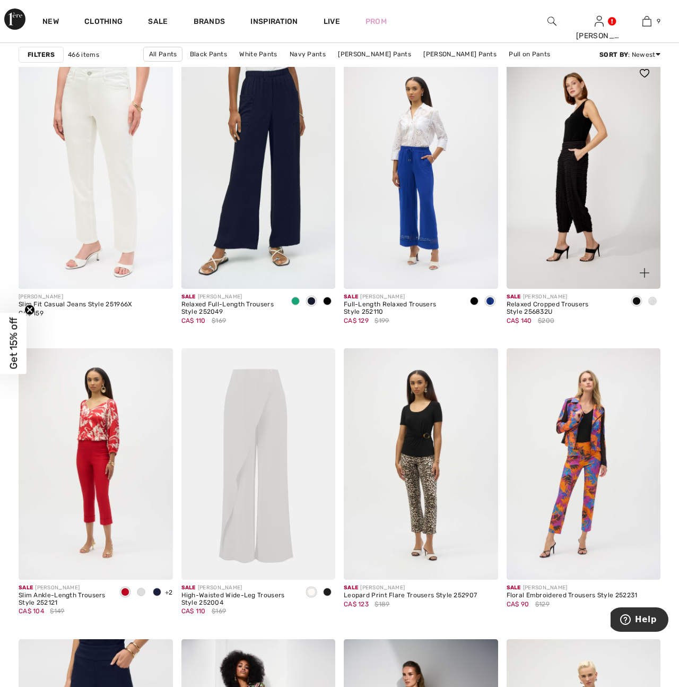
click at [575, 212] on img at bounding box center [584, 172] width 154 height 231
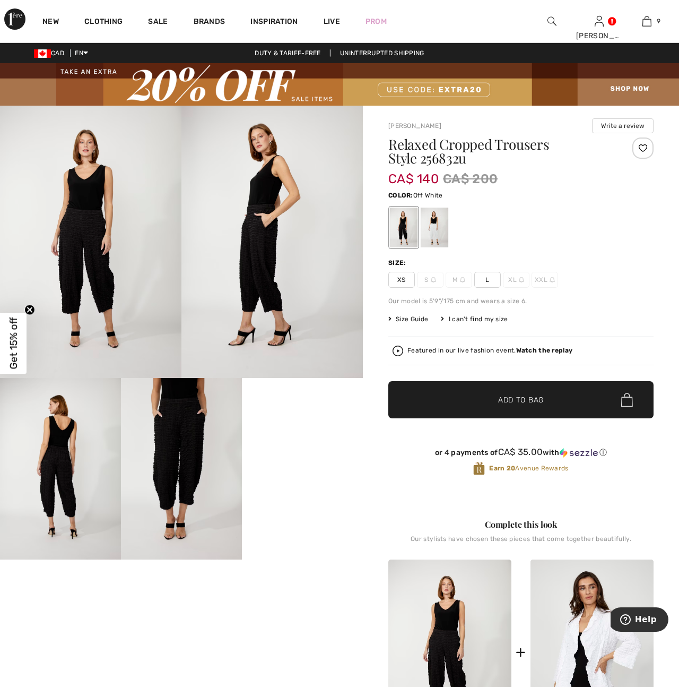
click at [439, 228] on div at bounding box center [435, 227] width 28 height 40
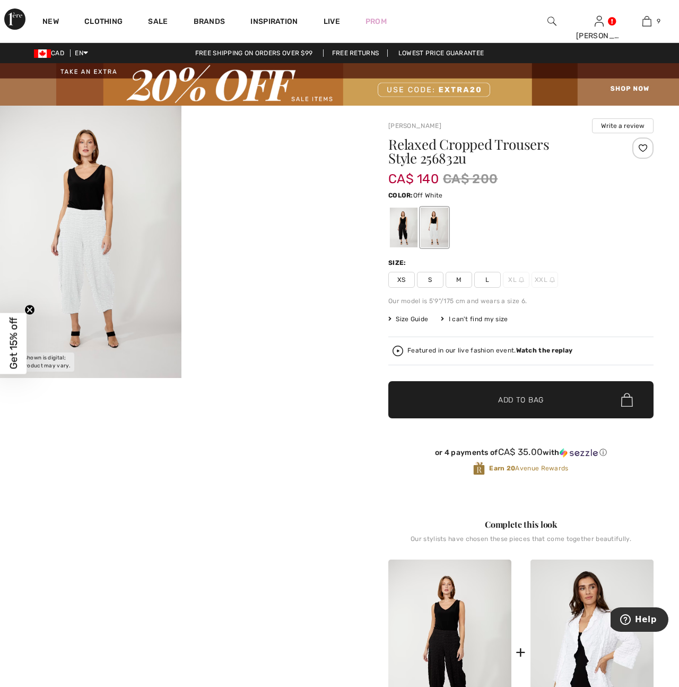
click at [97, 274] on img at bounding box center [90, 242] width 181 height 272
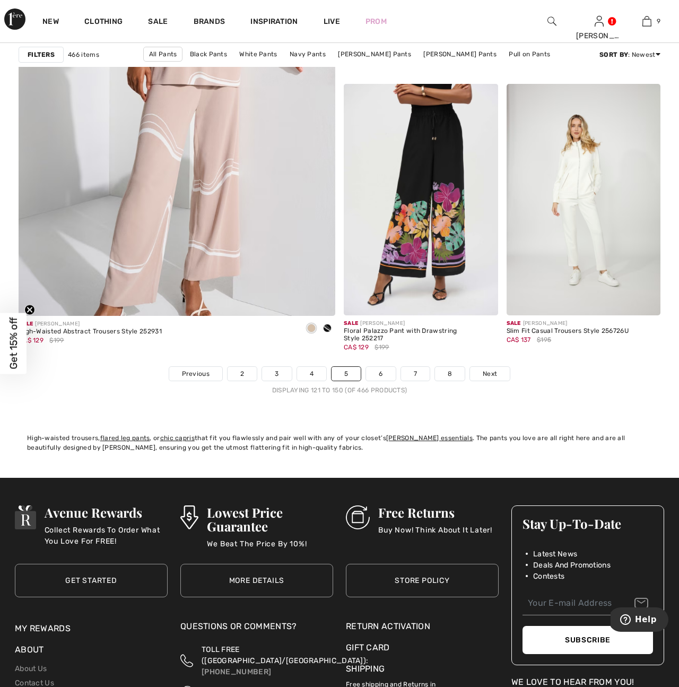
scroll to position [2685, 0]
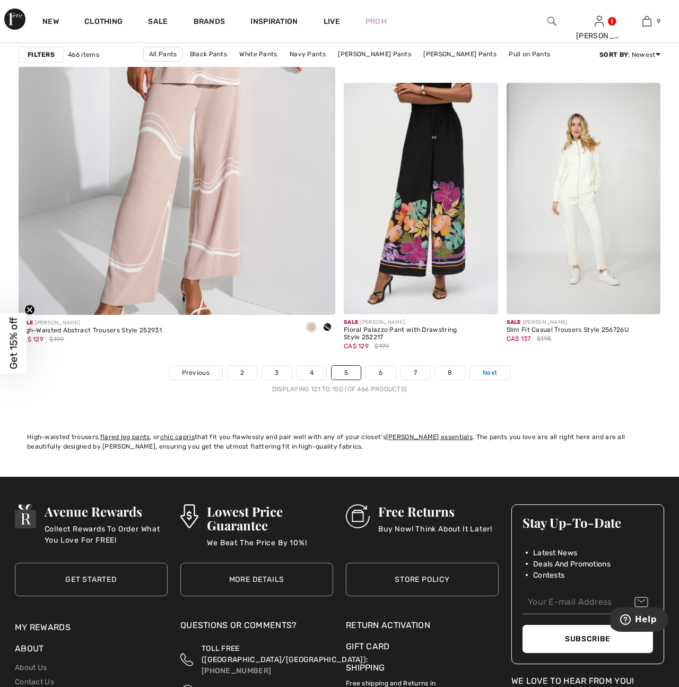
click at [488, 373] on span "Next" at bounding box center [490, 373] width 14 height 10
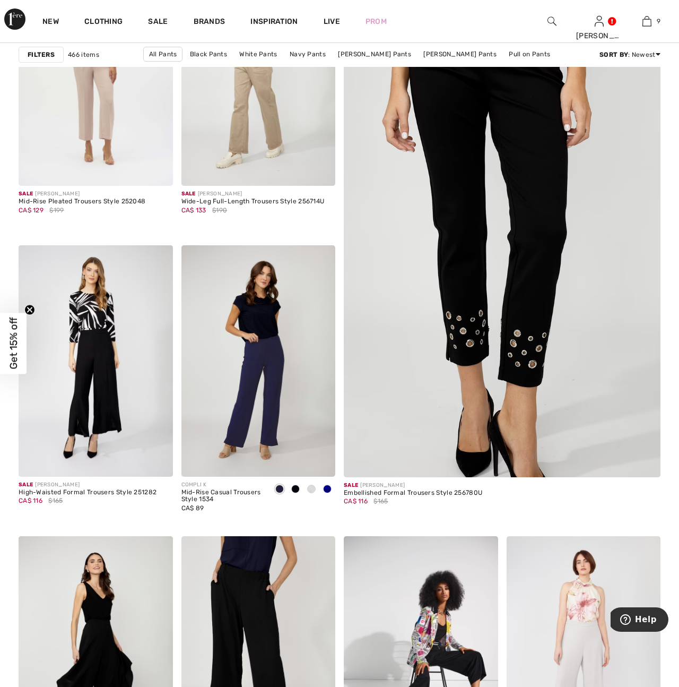
scroll to position [250, 0]
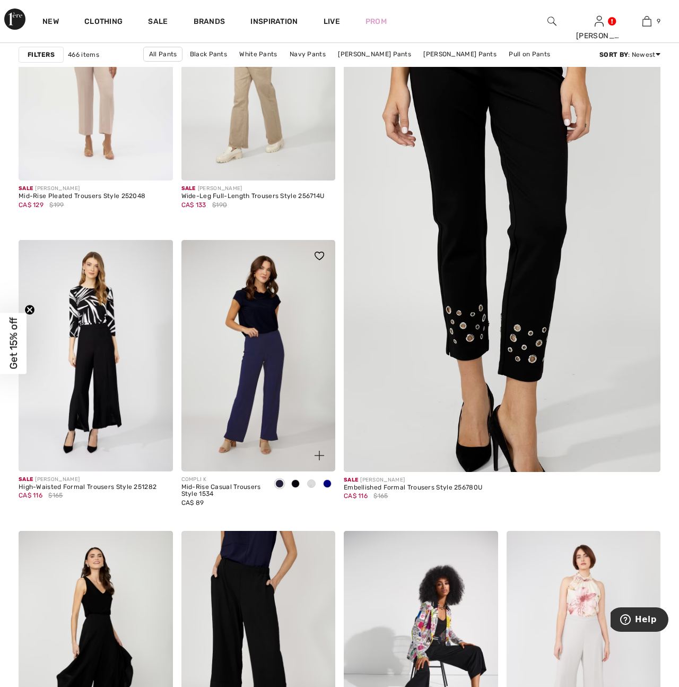
click at [246, 420] on img at bounding box center [258, 355] width 154 height 231
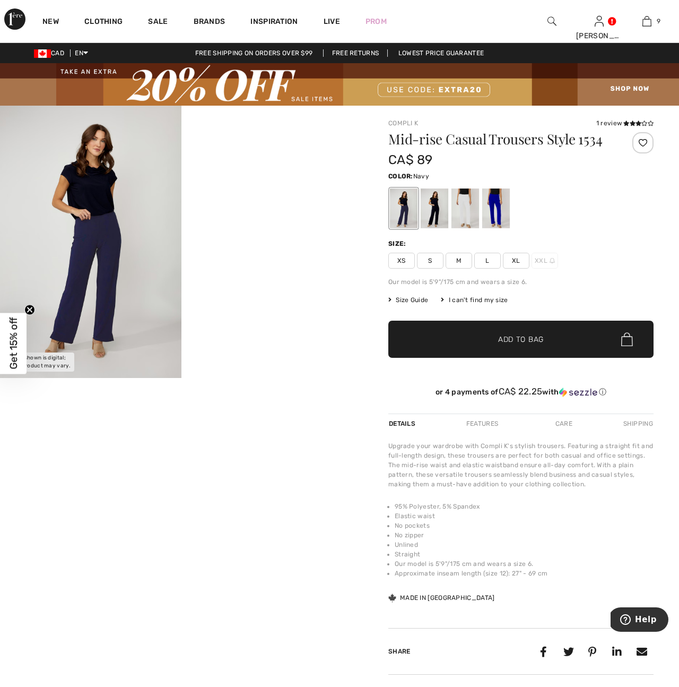
click at [100, 288] on img at bounding box center [90, 242] width 181 height 272
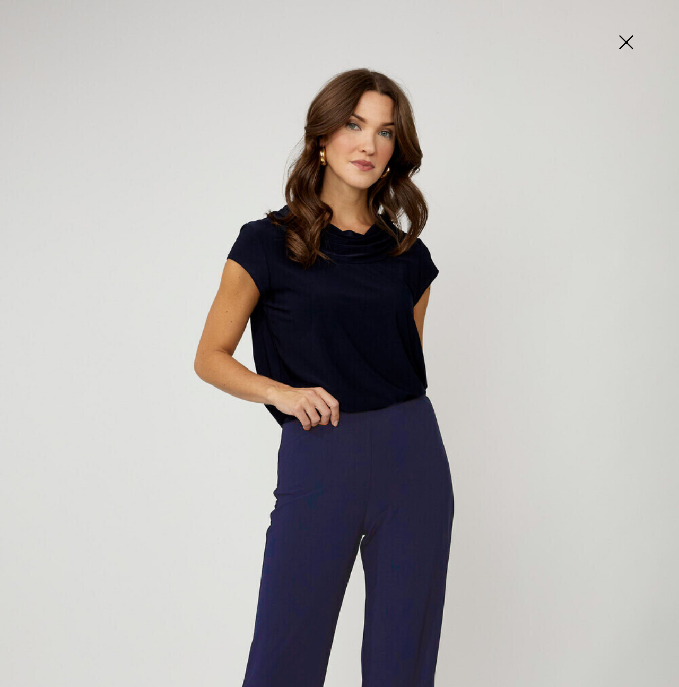
click at [629, 44] on img at bounding box center [626, 43] width 53 height 55
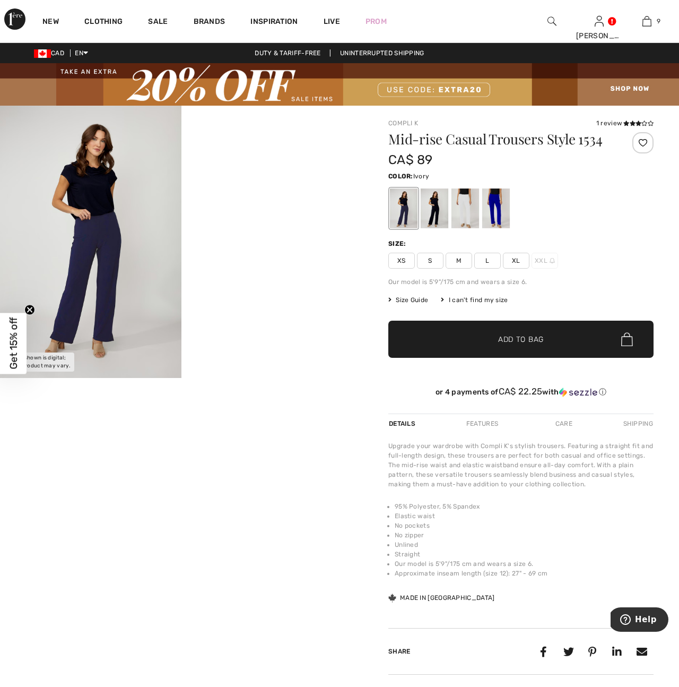
click at [464, 211] on div at bounding box center [466, 208] width 28 height 40
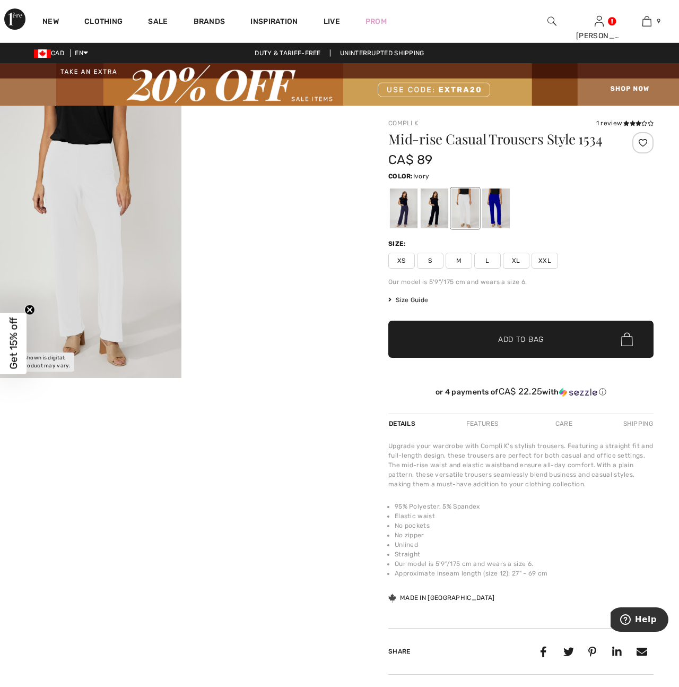
click at [105, 269] on img at bounding box center [90, 242] width 181 height 272
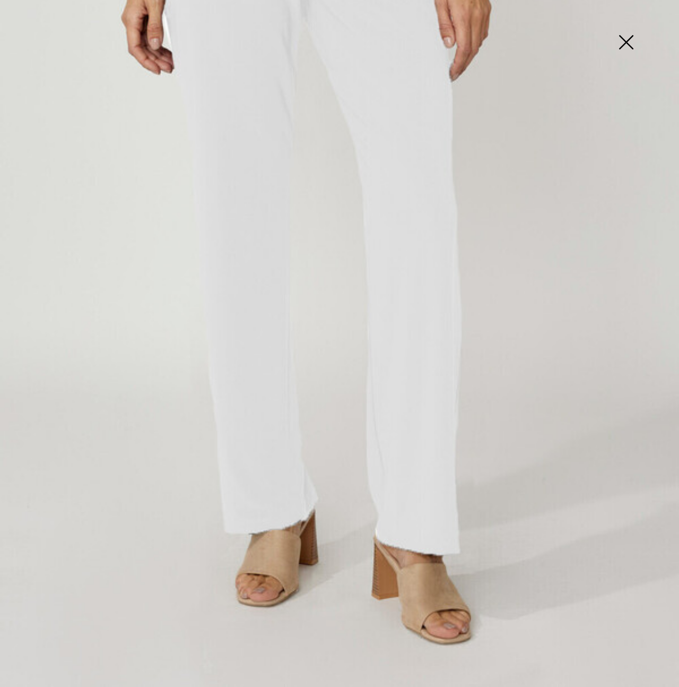
scroll to position [332, 0]
click at [627, 45] on img at bounding box center [626, 43] width 53 height 55
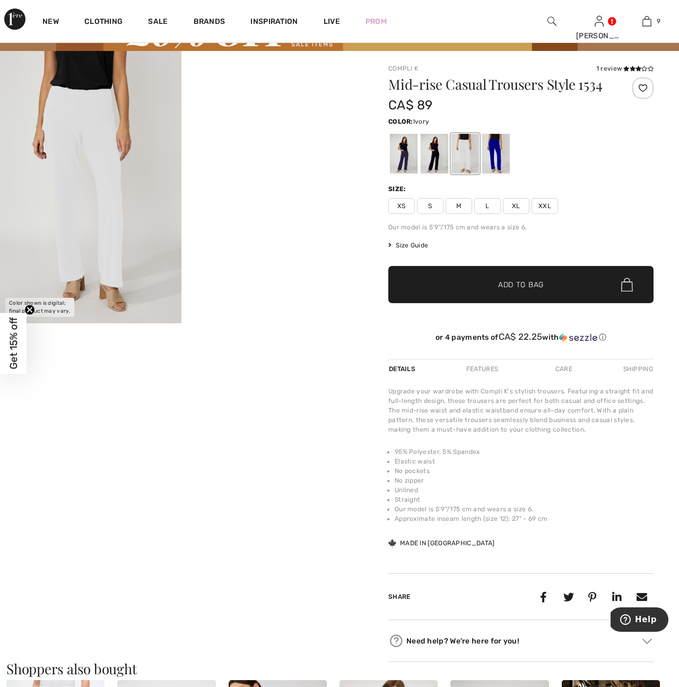
scroll to position [55, 0]
click at [392, 154] on div at bounding box center [404, 153] width 28 height 40
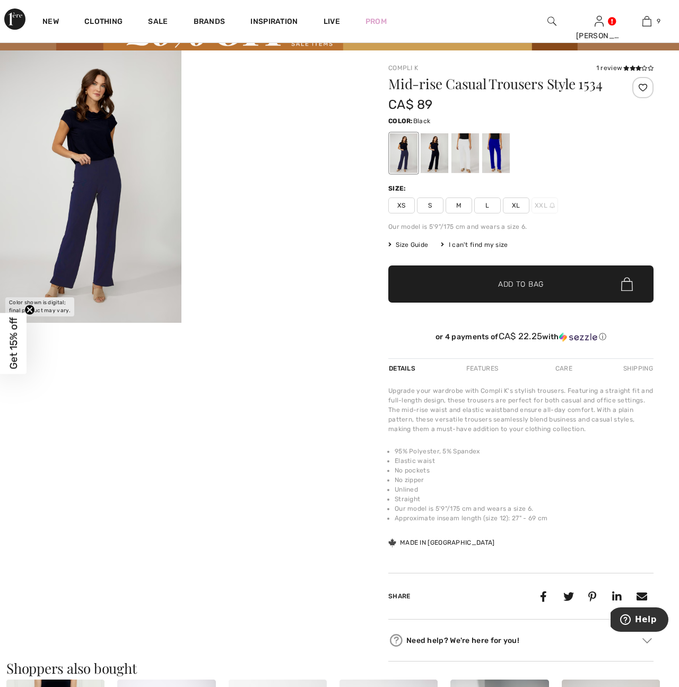
click at [437, 162] on div at bounding box center [435, 153] width 28 height 40
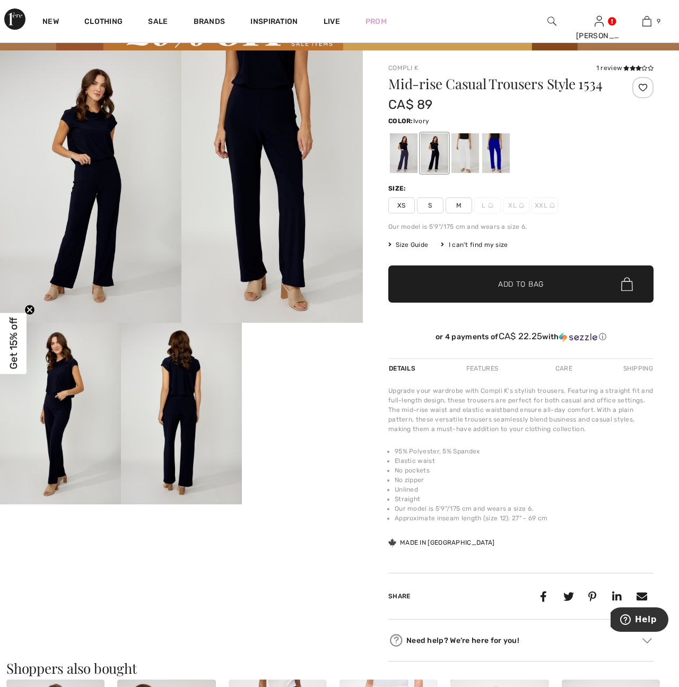
click at [468, 159] on div at bounding box center [466, 153] width 28 height 40
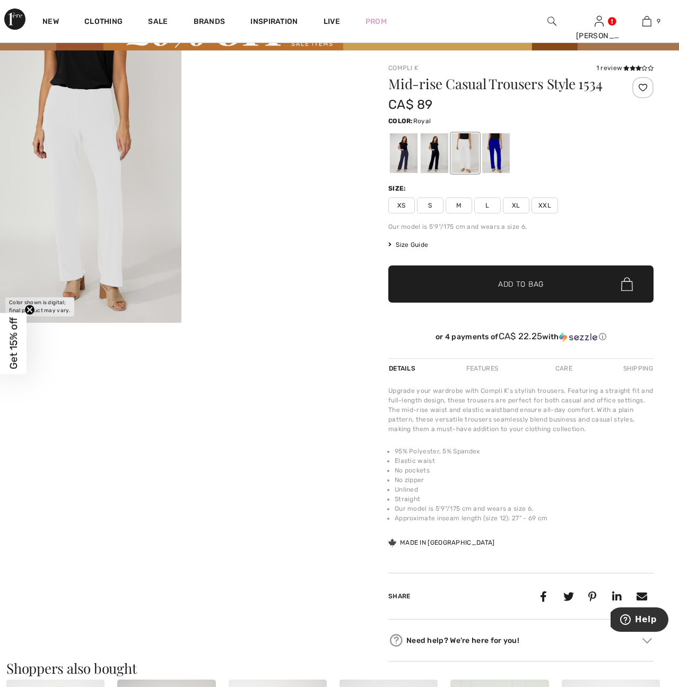
click at [501, 154] on div at bounding box center [496, 153] width 28 height 40
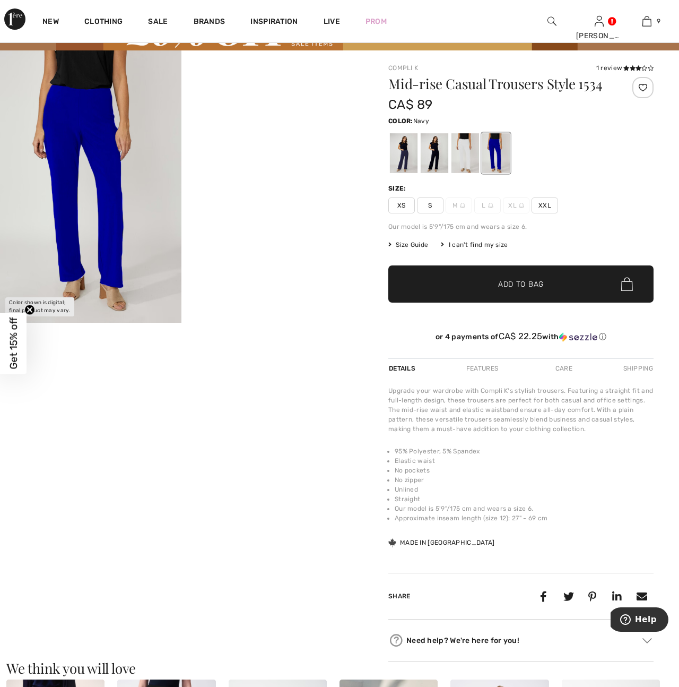
click at [408, 160] on div at bounding box center [404, 153] width 28 height 40
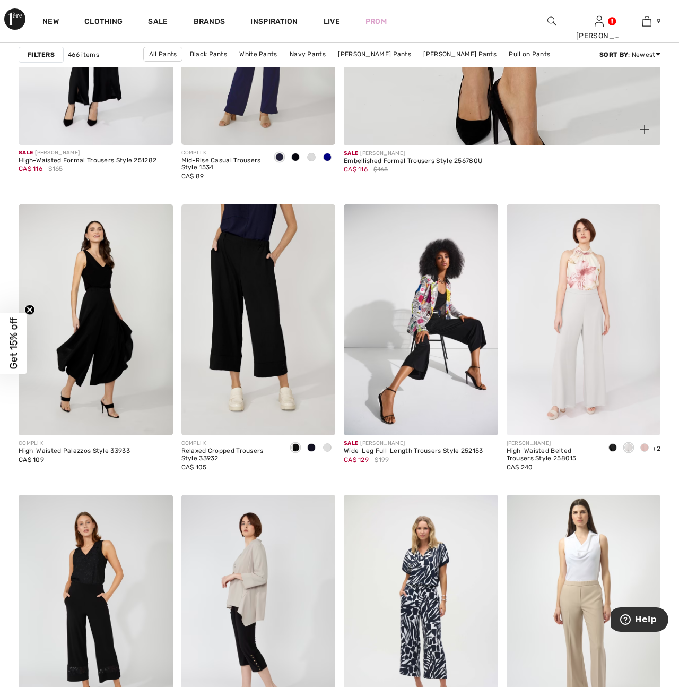
scroll to position [577, 0]
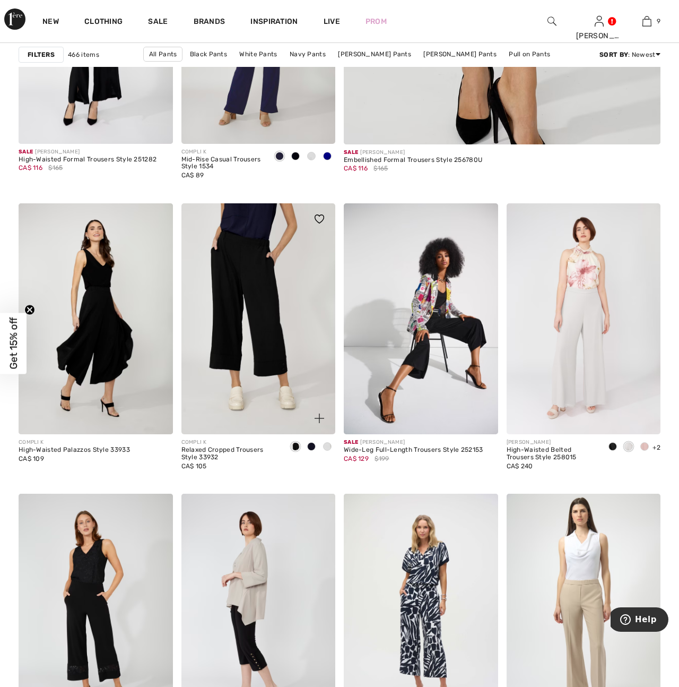
click at [263, 341] on img at bounding box center [258, 318] width 154 height 231
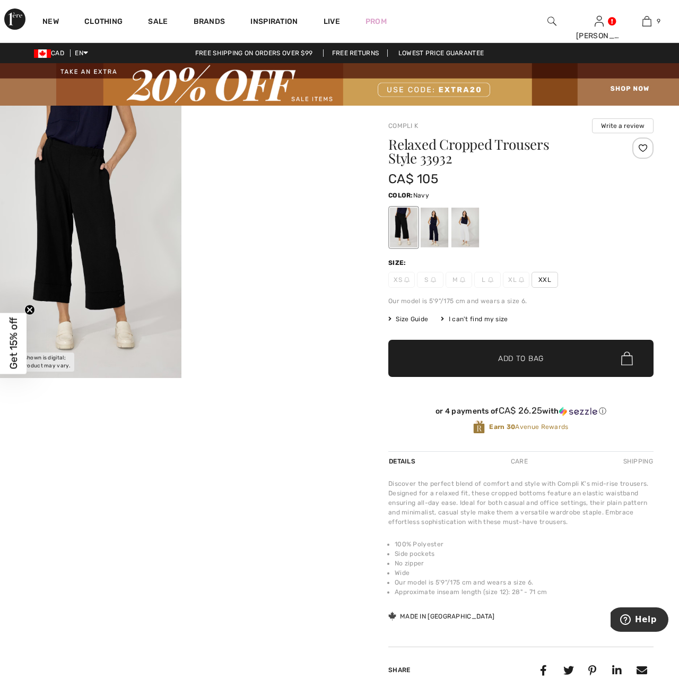
scroll to position [2, 0]
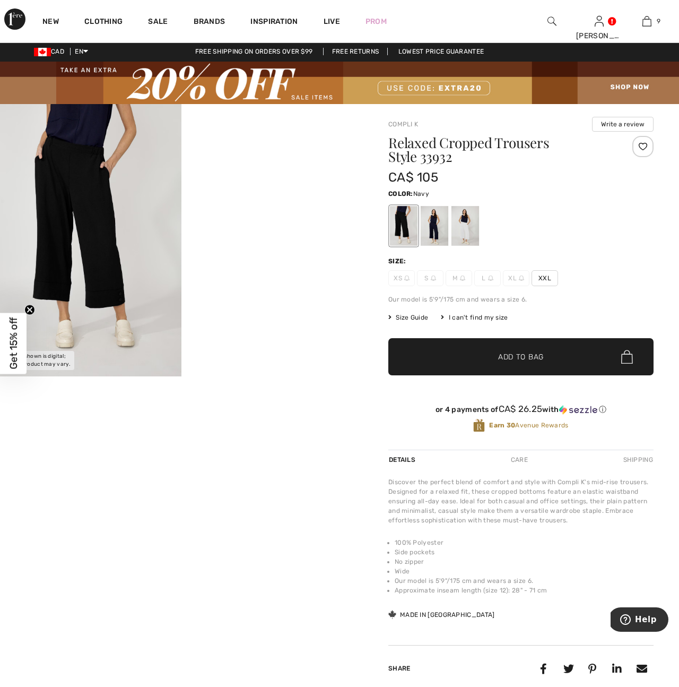
click at [434, 232] on div at bounding box center [435, 226] width 28 height 40
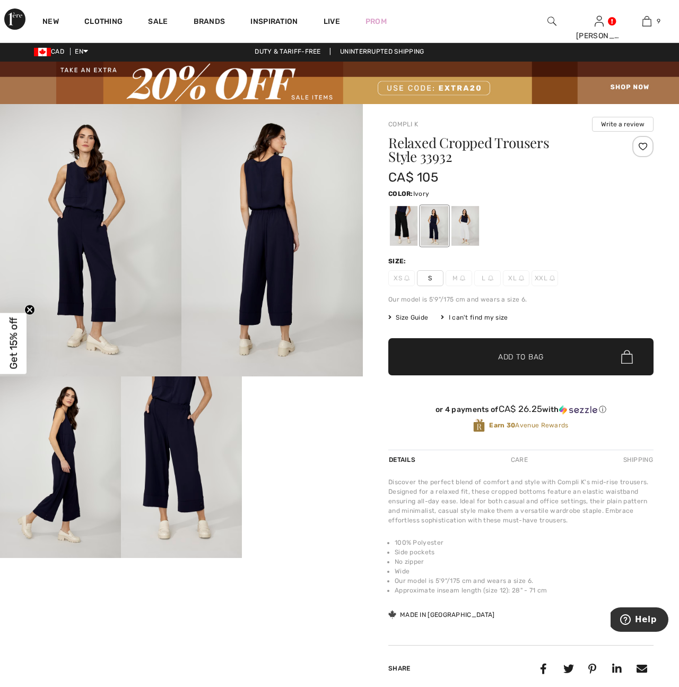
click at [470, 228] on div at bounding box center [466, 226] width 28 height 40
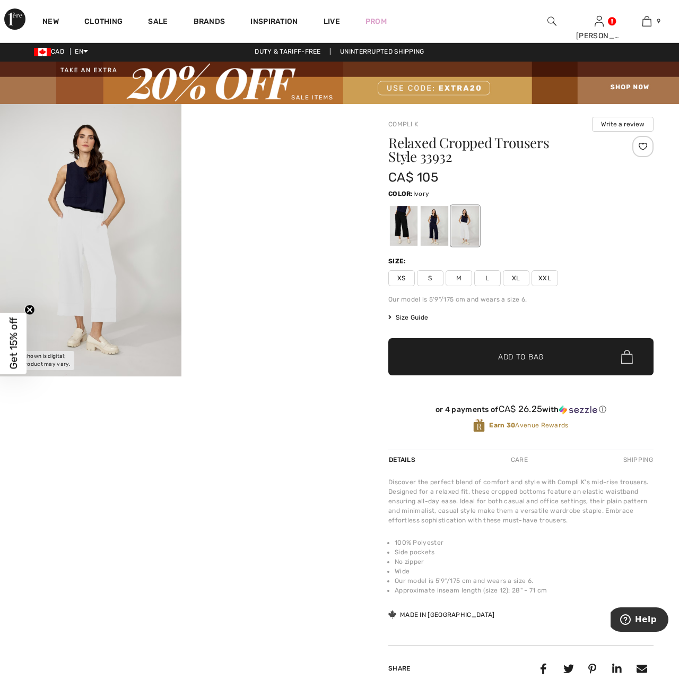
click at [109, 293] on img at bounding box center [90, 240] width 181 height 272
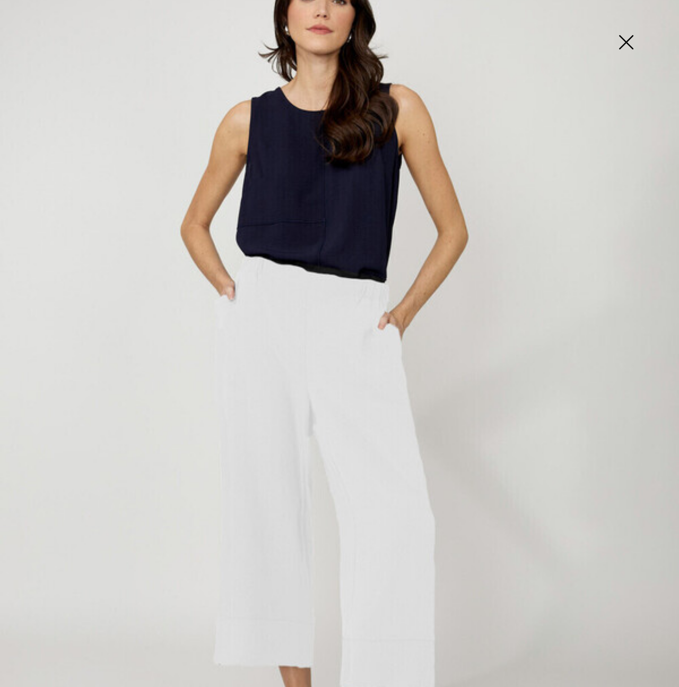
scroll to position [0, 0]
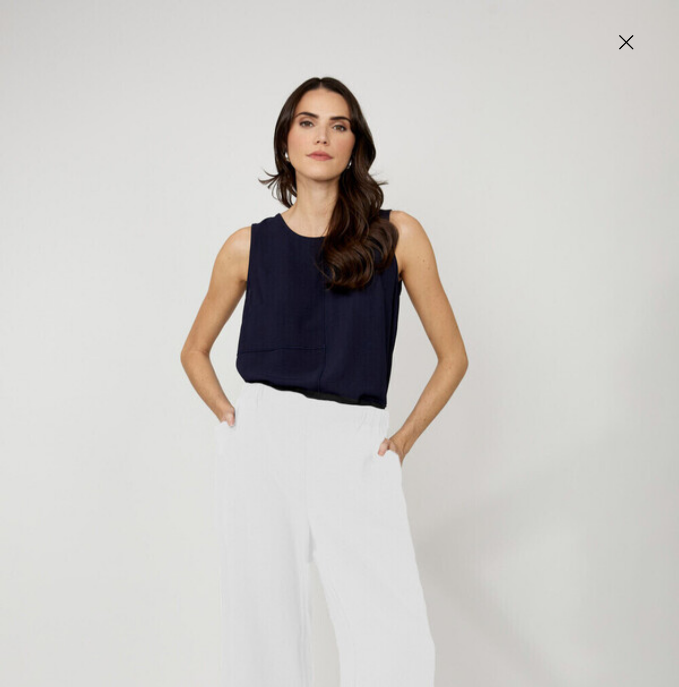
click at [634, 48] on img at bounding box center [626, 43] width 53 height 55
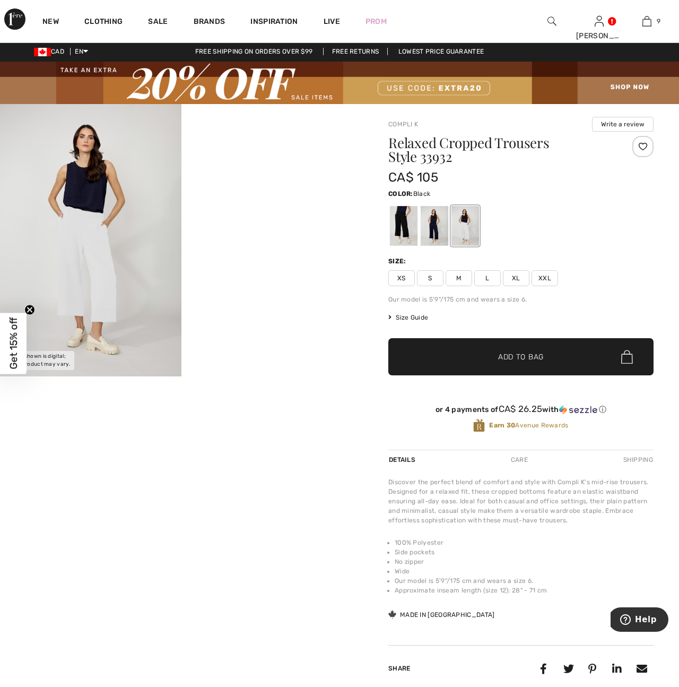
click at [408, 229] on div at bounding box center [404, 226] width 28 height 40
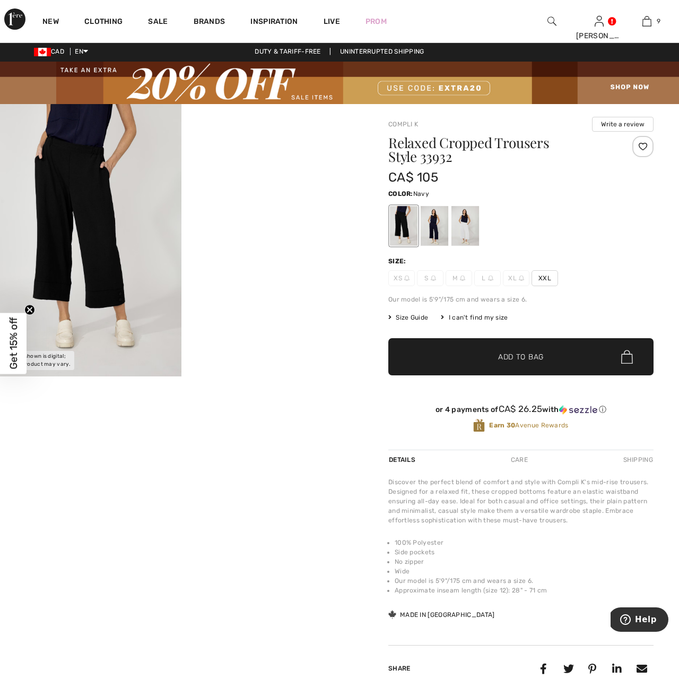
click at [444, 230] on div at bounding box center [435, 226] width 28 height 40
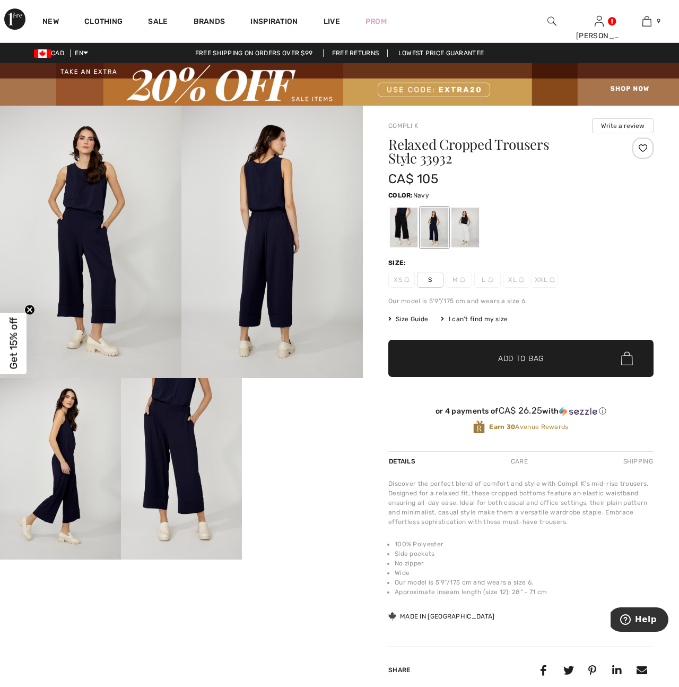
click at [472, 319] on div "I can't find my size" at bounding box center [474, 319] width 67 height 10
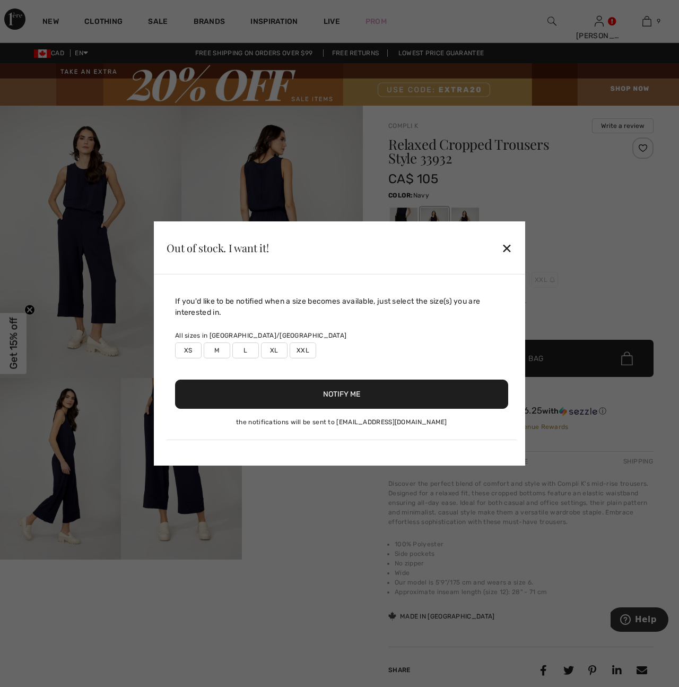
click at [251, 353] on label "L" at bounding box center [245, 350] width 27 height 16
click at [334, 394] on button "Notify Me" at bounding box center [341, 393] width 333 height 29
click at [505, 248] on div "✕" at bounding box center [506, 248] width 11 height 22
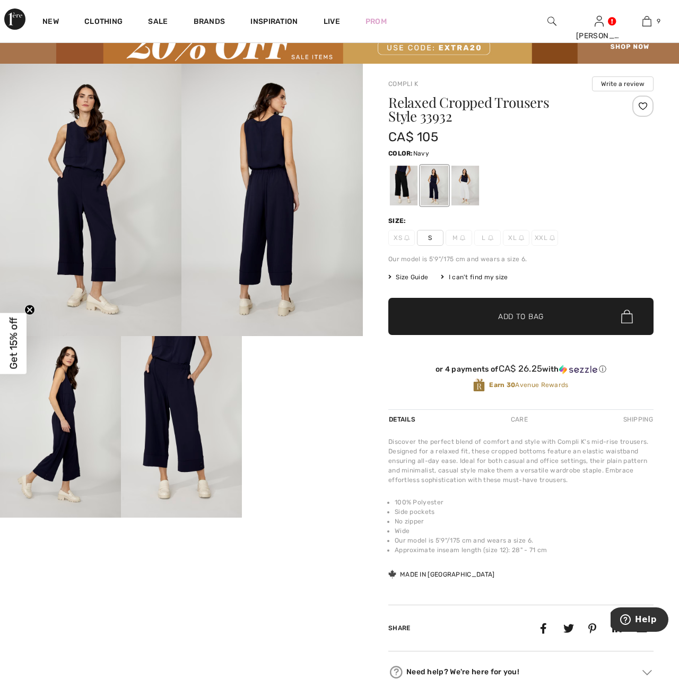
scroll to position [46, 0]
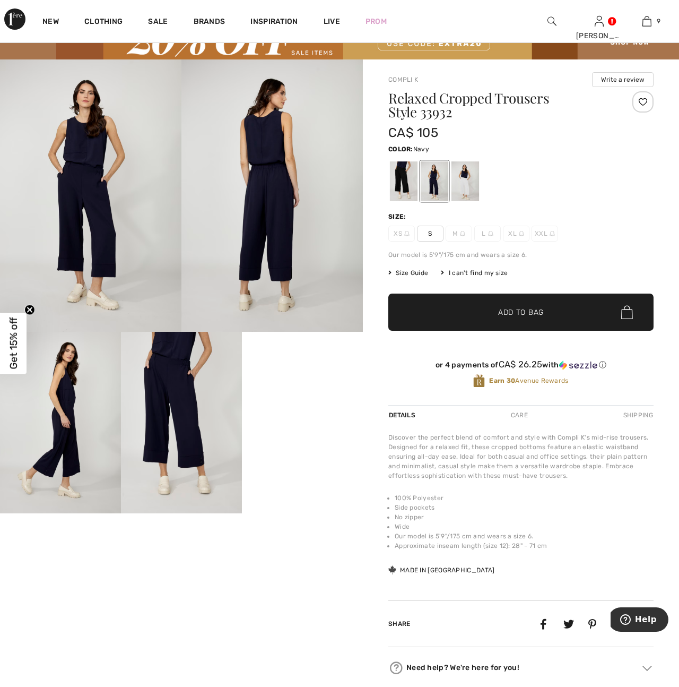
click at [464, 272] on div "I can't find my size" at bounding box center [474, 273] width 67 height 10
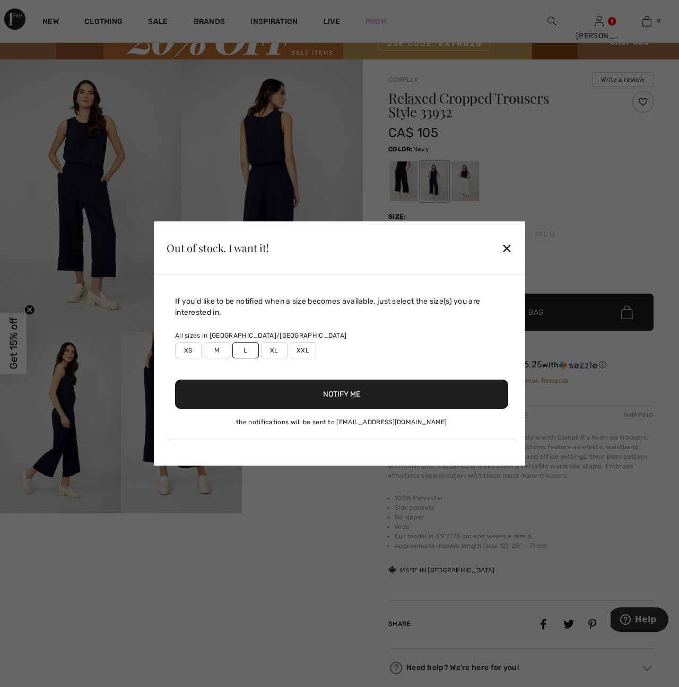
click at [217, 351] on label "M" at bounding box center [217, 350] width 27 height 16
click at [340, 394] on button "Notify Me" at bounding box center [341, 393] width 333 height 29
click at [336, 396] on button "Notify Me" at bounding box center [341, 393] width 333 height 29
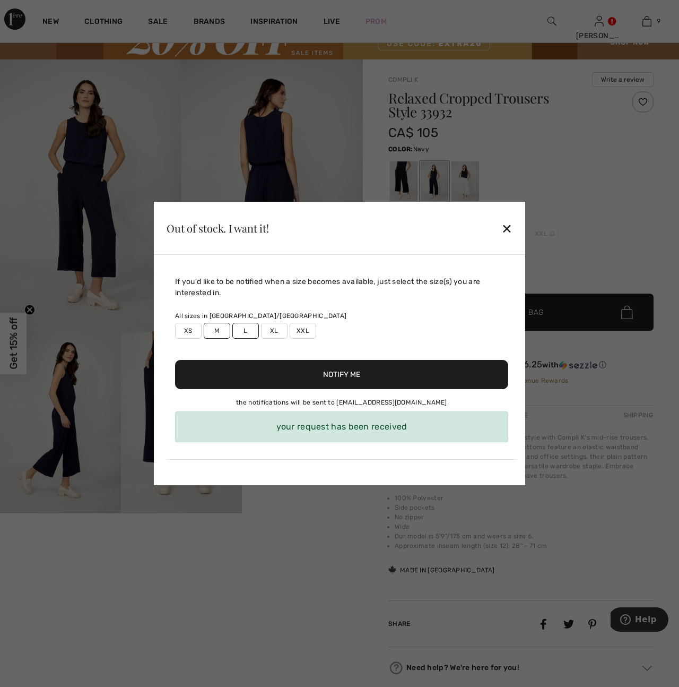
click at [507, 229] on div "✕" at bounding box center [506, 228] width 11 height 22
